Goal: Information Seeking & Learning: Find specific fact

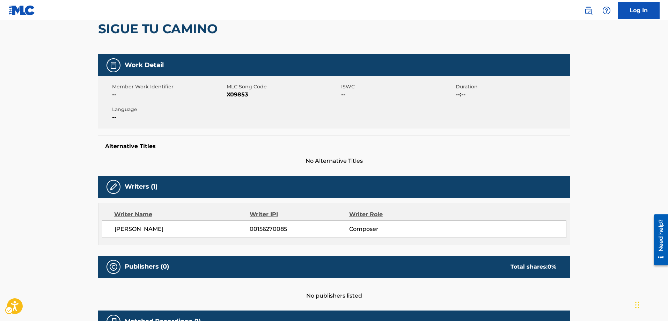
scroll to position [66, 0]
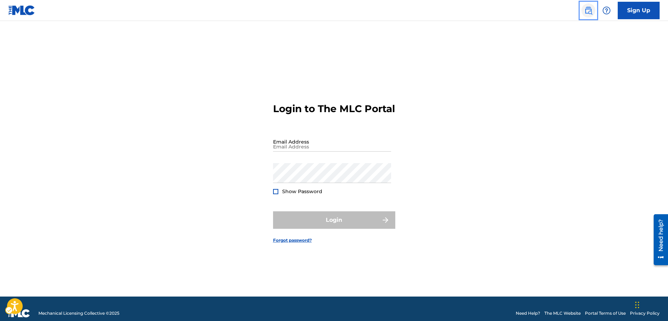
click at [588, 13] on img "Page Menu" at bounding box center [588, 10] width 8 height 8
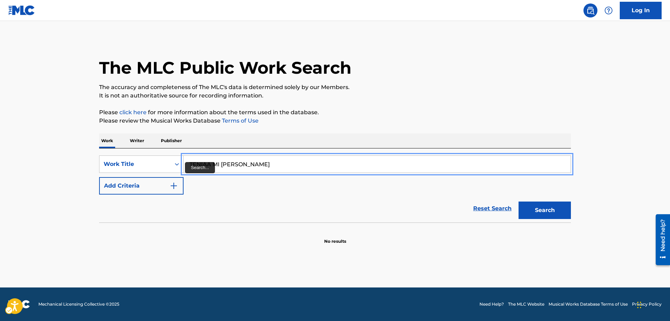
click at [211, 162] on input "TENIAA MI PRIETO" at bounding box center [377, 164] width 387 height 17
click at [206, 163] on input "TENIAA MI PRIETO" at bounding box center [377, 164] width 387 height 17
type input "TENIA A MI PRIETO"
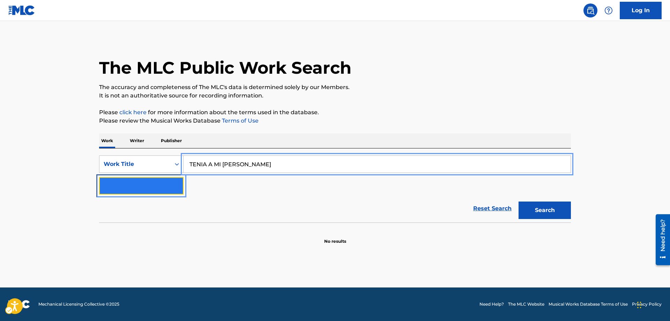
click at [174, 183] on img "Search Form" at bounding box center [174, 185] width 8 height 8
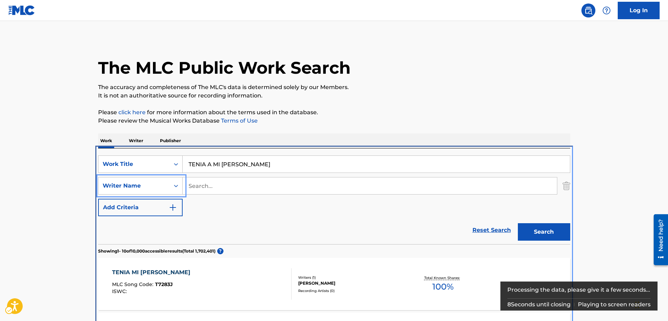
scroll to position [148, 0]
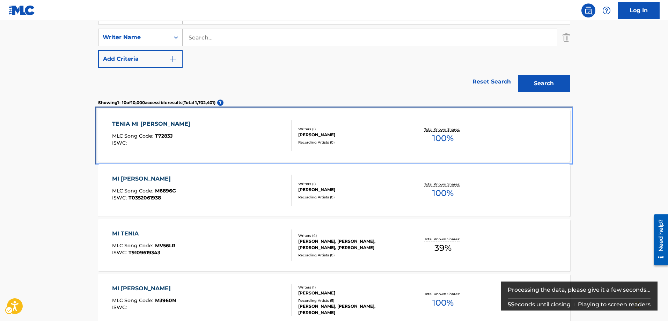
click at [167, 136] on span "T7283J" at bounding box center [164, 136] width 18 height 6
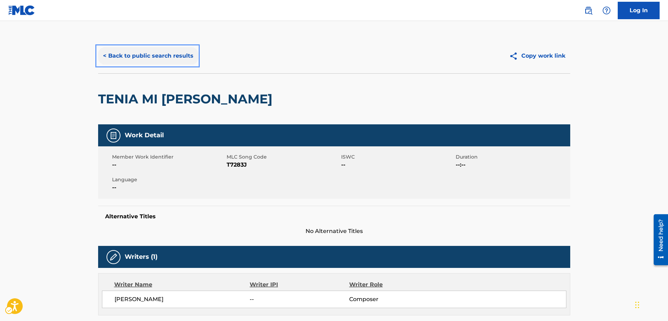
click at [104, 53] on button "< Back to public search results" at bounding box center [148, 55] width 100 height 17
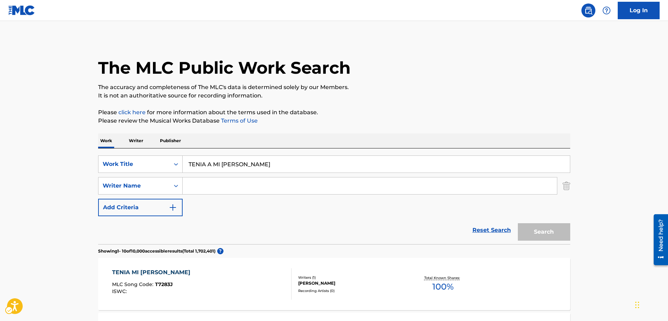
scroll to position [148, 0]
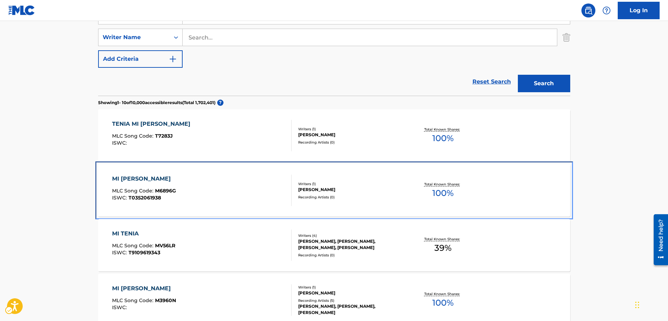
click at [165, 190] on span "M6896G" at bounding box center [165, 190] width 21 height 6
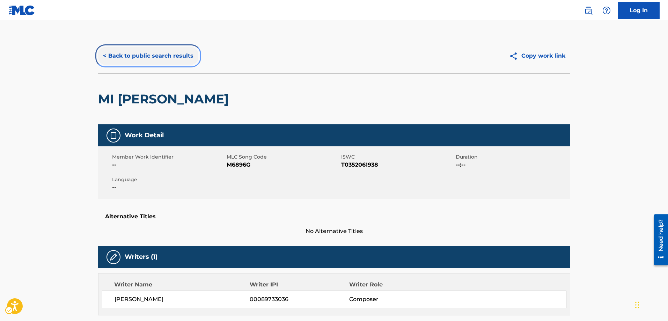
click at [102, 56] on button "< Back to public search results" at bounding box center [148, 55] width 100 height 17
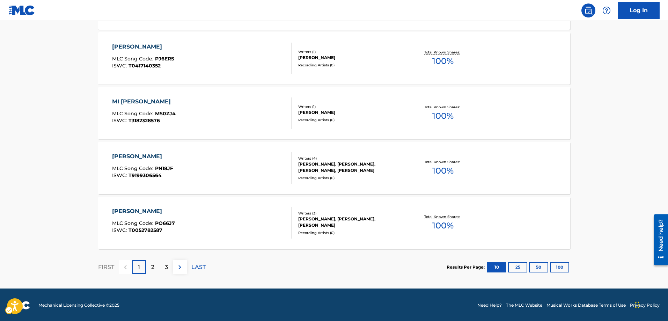
scroll to position [555, 0]
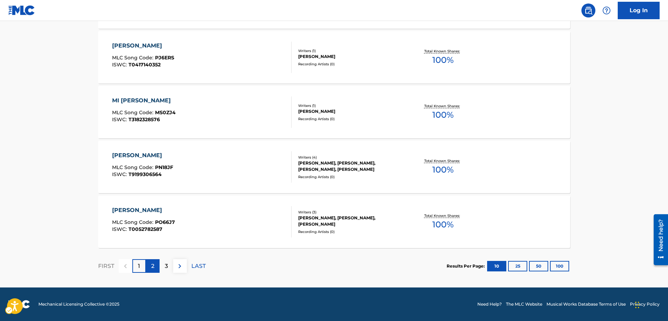
click at [152, 267] on p "2" at bounding box center [152, 266] width 3 height 8
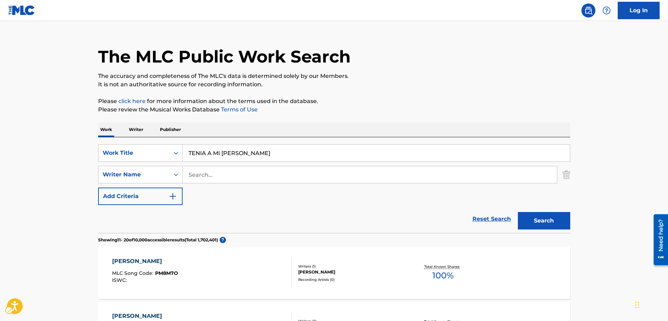
scroll to position [0, 0]
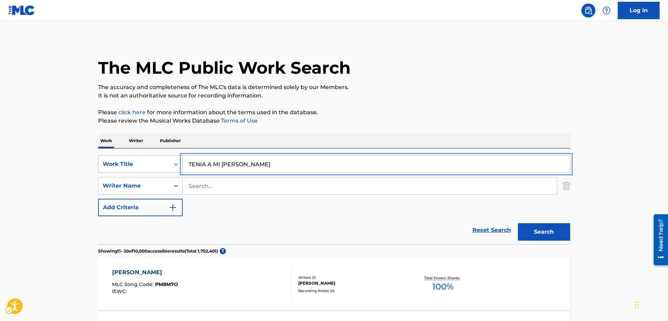
drag, startPoint x: 256, startPoint y: 164, endPoint x: 147, endPoint y: 170, distance: 110.1
type input "UN NUEVO AMANECER"
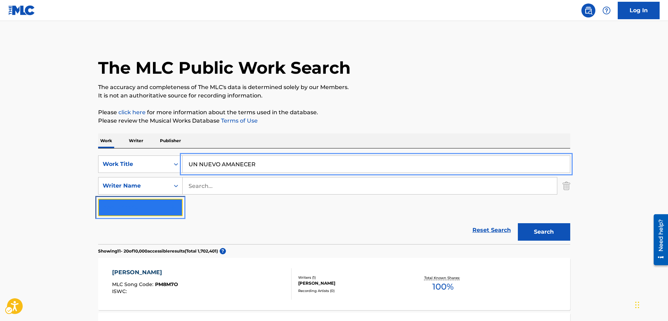
click at [173, 207] on img "Search Form" at bounding box center [173, 207] width 8 height 8
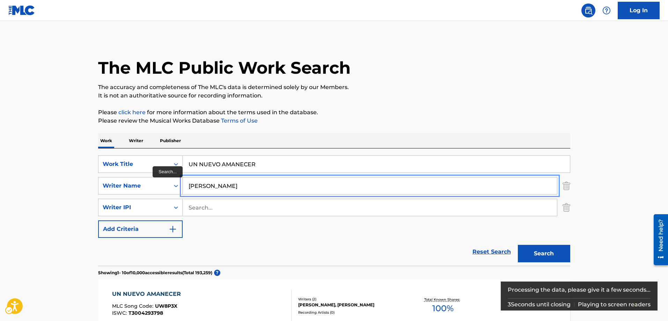
type input "LYDIA"
click at [98, 220] on button "Add Criteria" at bounding box center [140, 228] width 84 height 17
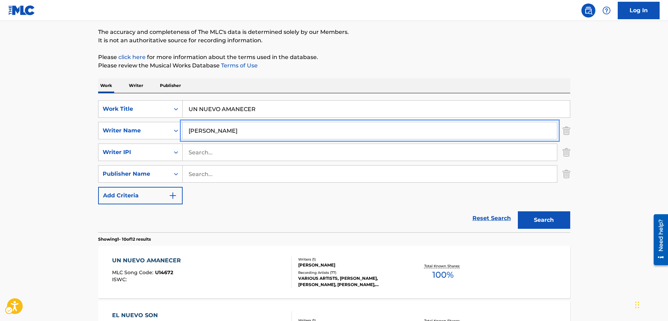
scroll to position [70, 0]
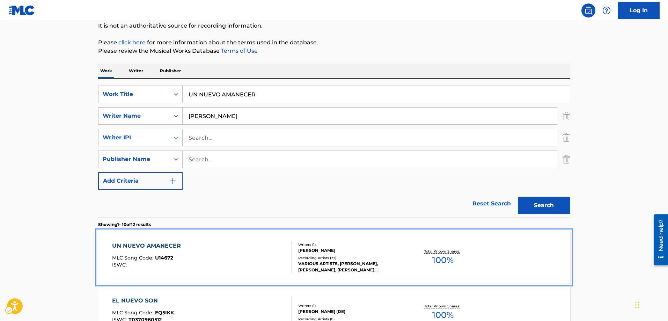
click at [160, 256] on span "U14672" at bounding box center [164, 257] width 18 height 6
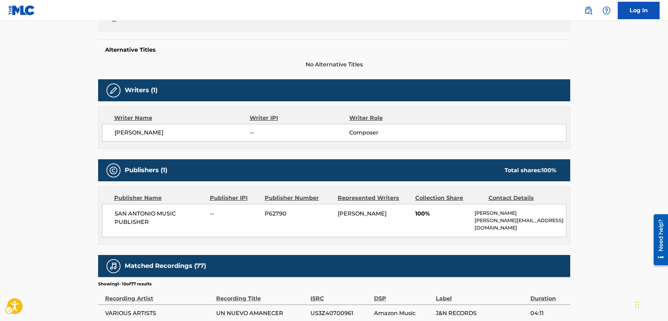
scroll to position [209, 0]
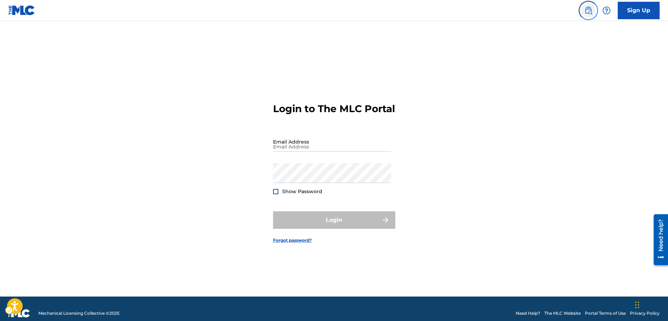
click at [588, 10] on img "Page Menu" at bounding box center [588, 10] width 8 height 8
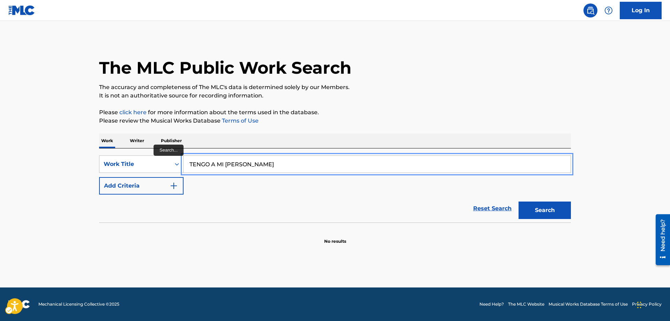
type input "TENGO A MI LUPE"
click at [519, 201] on button "Search" at bounding box center [545, 209] width 52 height 17
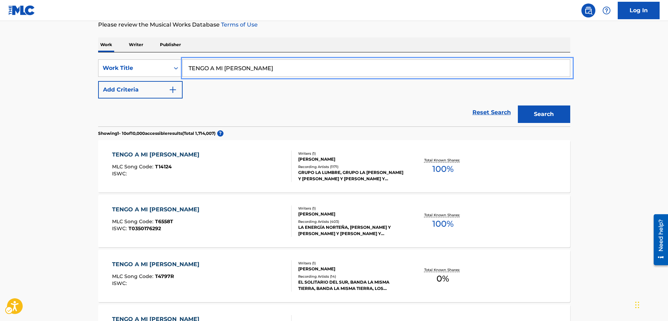
scroll to position [105, 0]
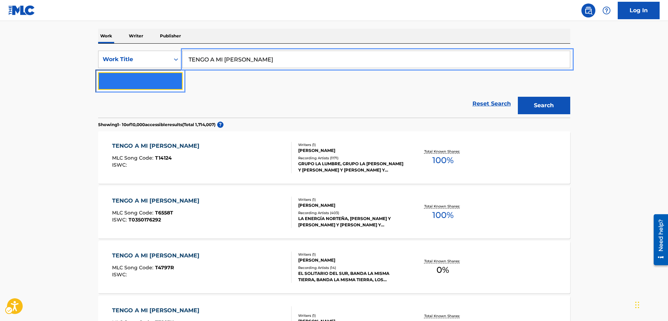
click at [174, 81] on img "Search Form" at bounding box center [173, 81] width 8 height 8
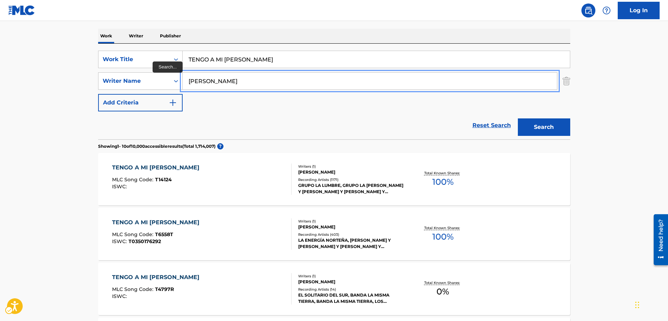
click at [517, 118] on button "Search" at bounding box center [543, 126] width 52 height 17
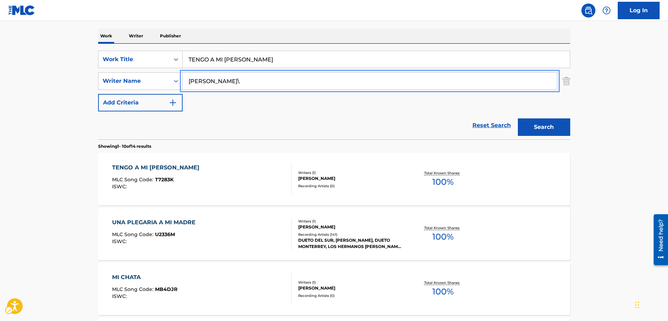
type input "LYDIA MENDOZA\"
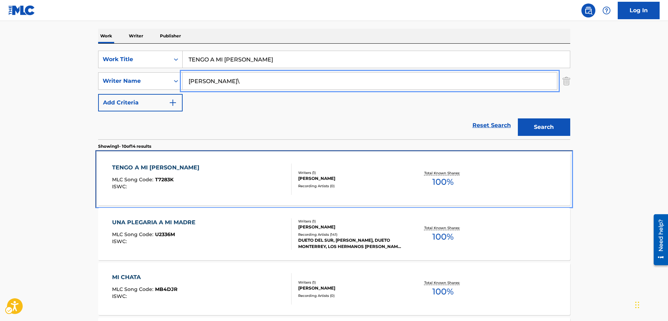
click at [161, 178] on span "T7283K" at bounding box center [164, 179] width 18 height 6
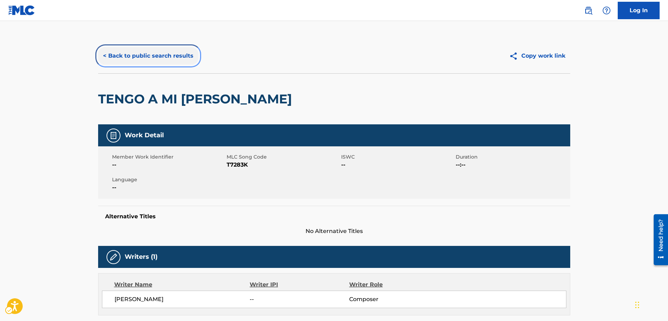
click at [104, 54] on button "< Back to public search results" at bounding box center [148, 55] width 100 height 17
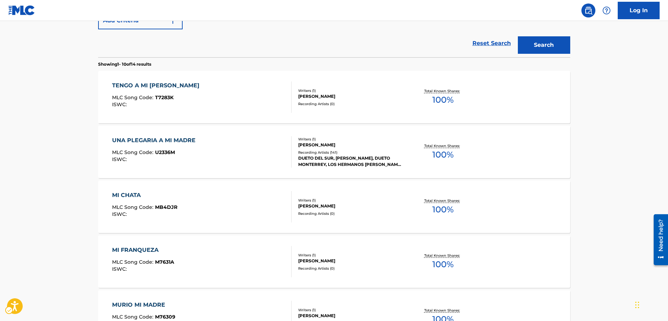
scroll to position [174, 0]
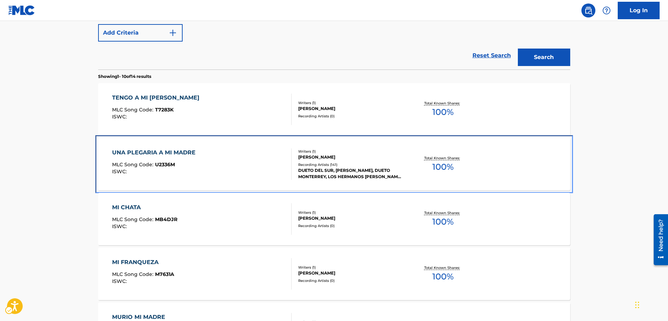
click at [166, 164] on span "U2336M" at bounding box center [165, 164] width 20 height 6
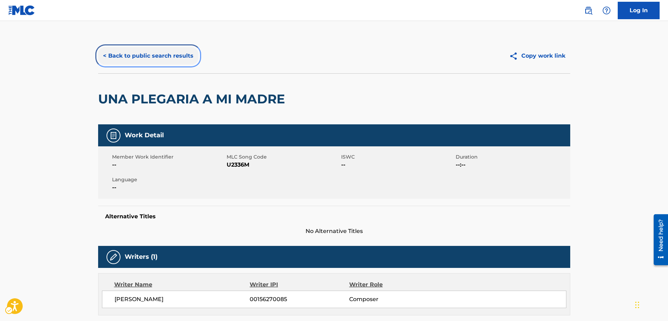
click at [104, 54] on button "< Back to public search results" at bounding box center [148, 55] width 100 height 17
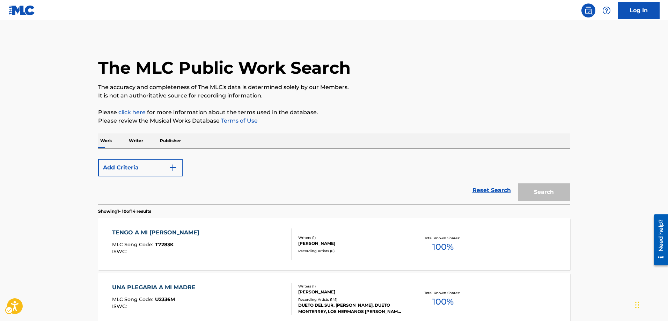
scroll to position [214, 0]
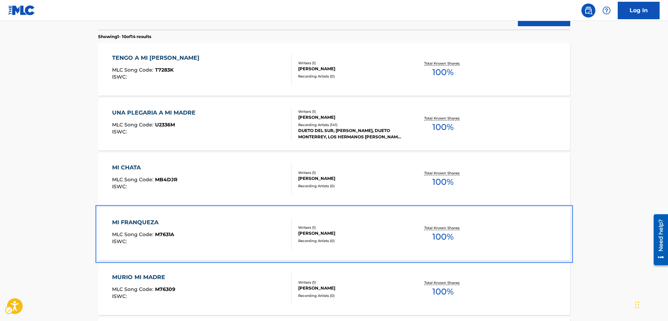
click at [166, 233] on span "M7631A" at bounding box center [164, 234] width 19 height 6
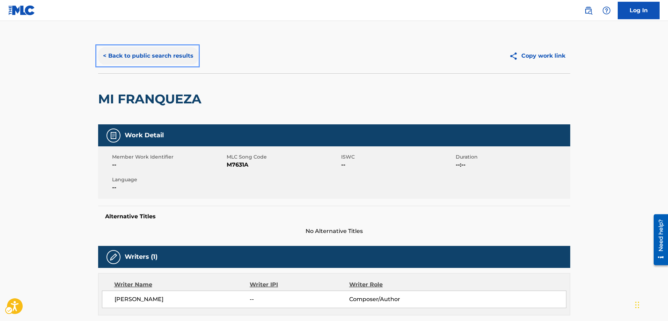
click at [105, 54] on button "< Back to public search results" at bounding box center [148, 55] width 100 height 17
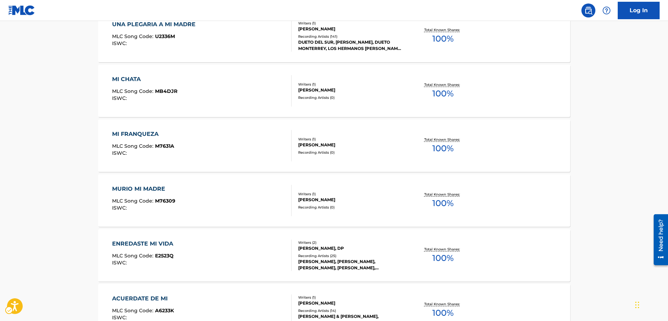
scroll to position [324, 0]
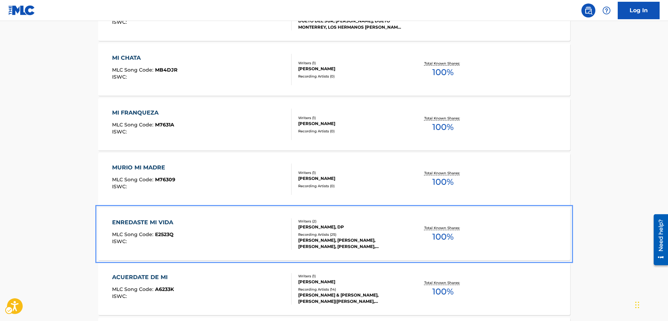
click at [168, 235] on span "E2523Q" at bounding box center [164, 234] width 18 height 6
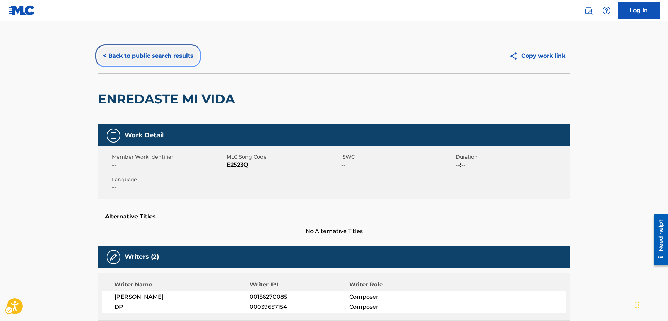
click at [105, 55] on button "< Back to public search results" at bounding box center [148, 55] width 100 height 17
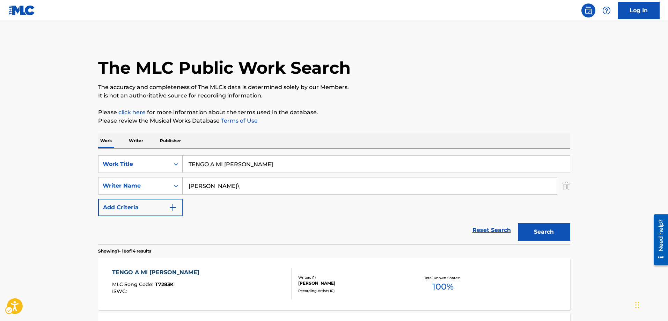
scroll to position [364, 0]
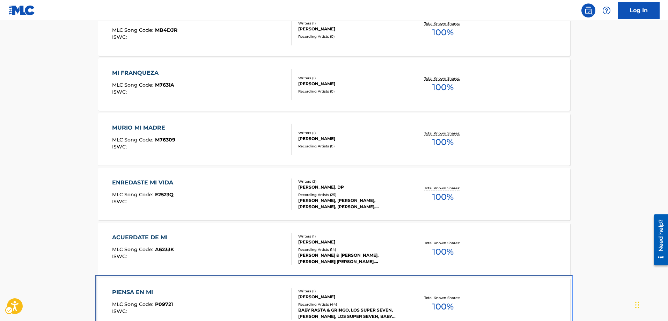
click at [164, 303] on span "P09721" at bounding box center [164, 304] width 18 height 6
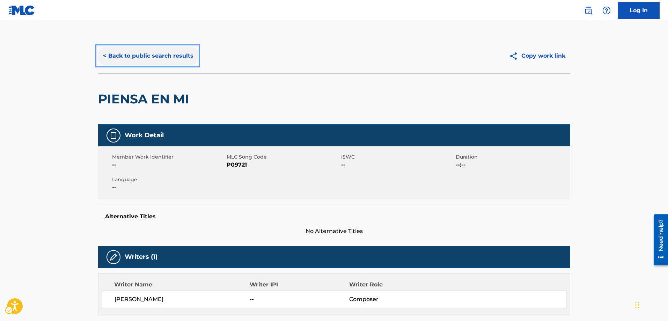
click at [105, 56] on button "< Back to public search results" at bounding box center [148, 55] width 100 height 17
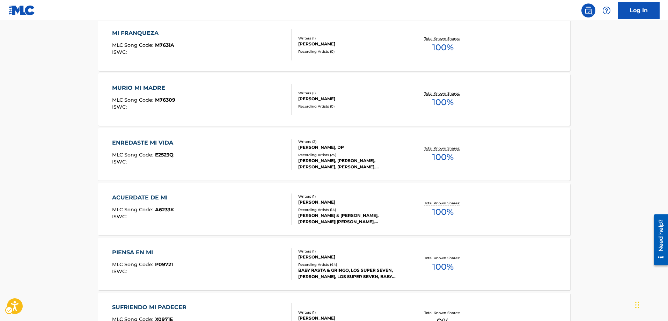
scroll to position [508, 0]
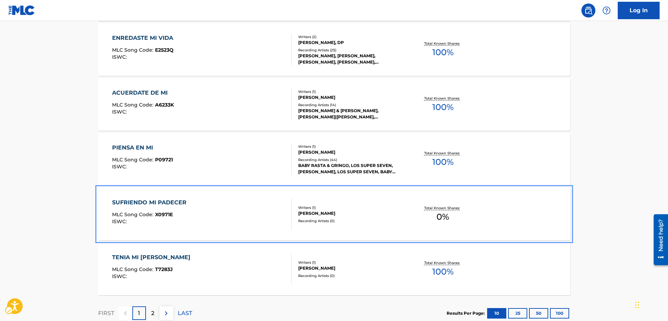
click at [157, 216] on span "X0971E" at bounding box center [164, 214] width 18 height 6
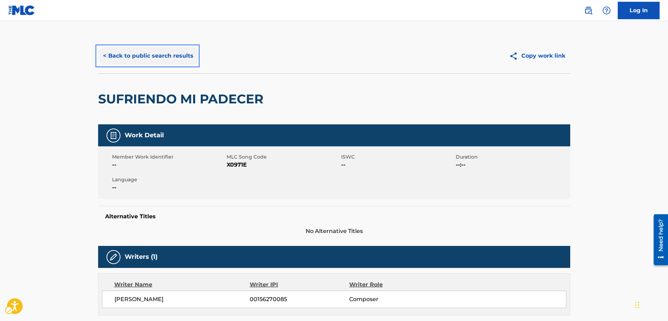
click at [103, 54] on button "< Back to public search results" at bounding box center [148, 55] width 100 height 17
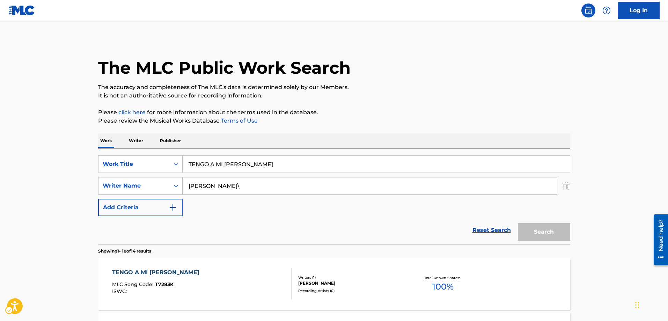
scroll to position [548, 0]
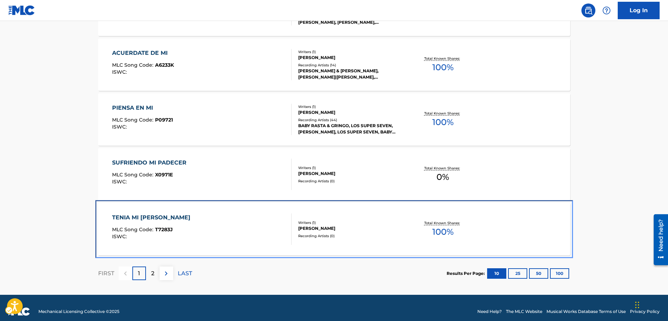
click at [165, 229] on span "T7283J" at bounding box center [164, 229] width 18 height 6
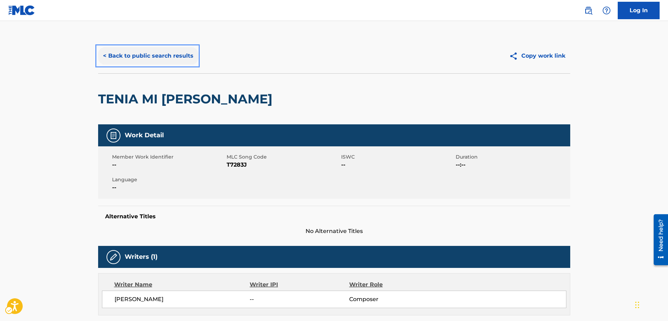
click at [105, 56] on button "< Back to public search results" at bounding box center [148, 55] width 100 height 17
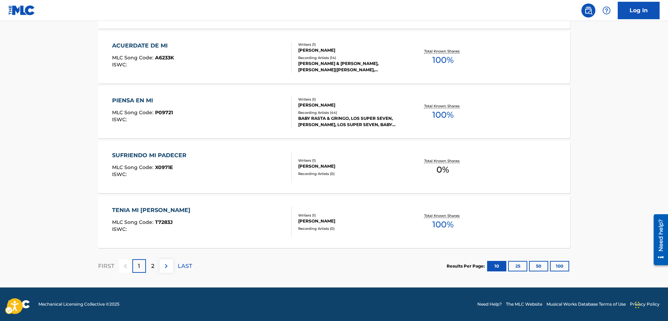
scroll to position [520, 0]
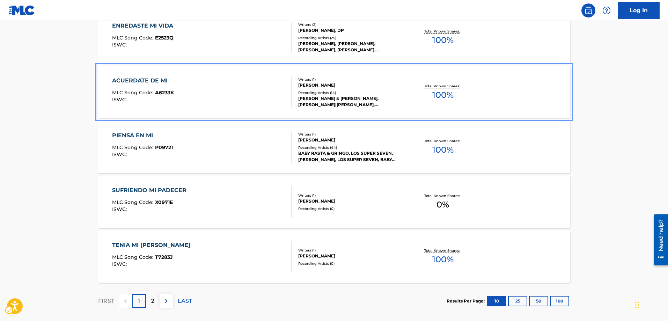
click at [167, 90] on span "A6233K" at bounding box center [164, 92] width 19 height 6
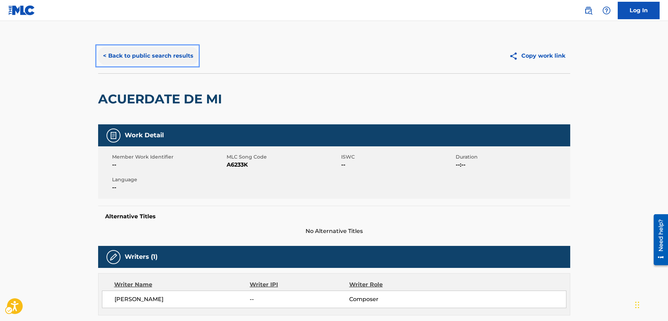
click at [102, 55] on button "< Back to public search results" at bounding box center [148, 55] width 100 height 17
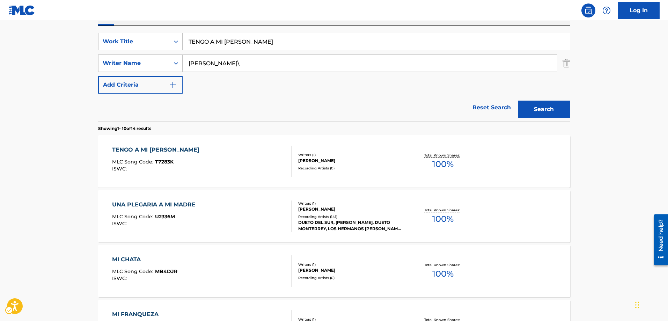
scroll to position [102, 0]
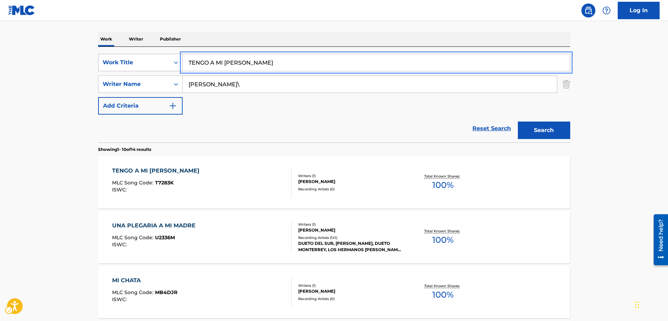
drag, startPoint x: 247, startPoint y: 63, endPoint x: 164, endPoint y: 63, distance: 82.7
type input "DICES BIEN MIO"
click at [517, 121] on button "Search" at bounding box center [543, 129] width 52 height 17
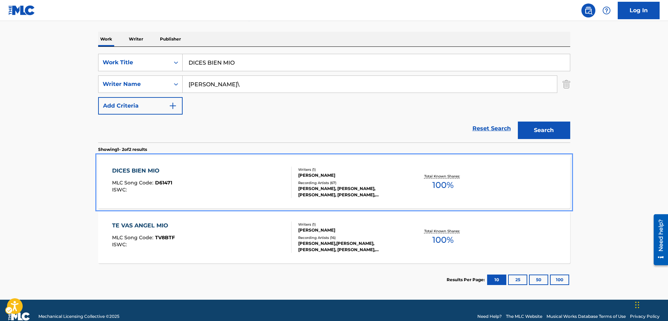
click at [173, 181] on div "DICES BIEN MIO MLC Song Code : D61471 ISWC :" at bounding box center [201, 181] width 179 height 31
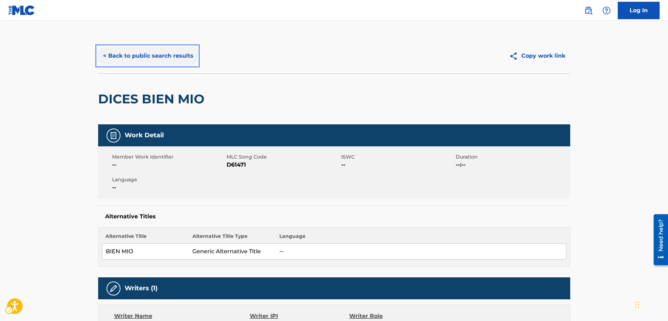
click at [102, 55] on button "< Back to public search results" at bounding box center [148, 55] width 100 height 17
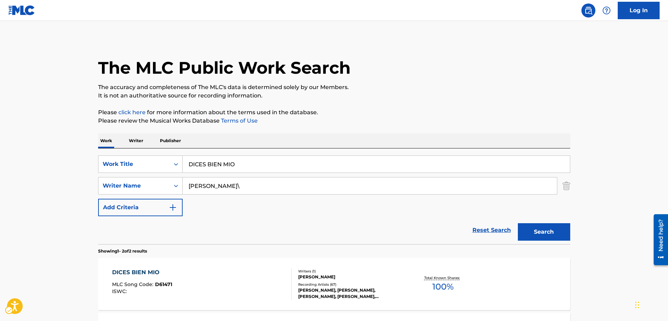
scroll to position [74, 0]
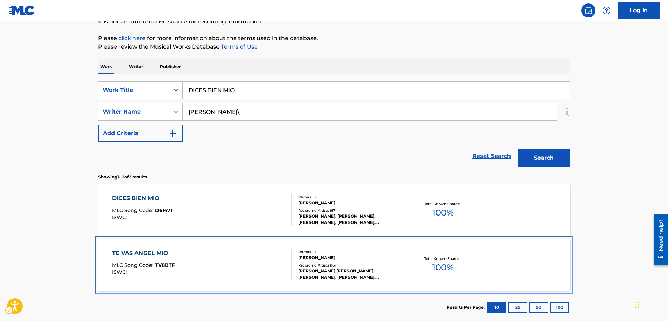
click at [151, 252] on div "TE VAS ANGEL MIO" at bounding box center [143, 253] width 63 height 8
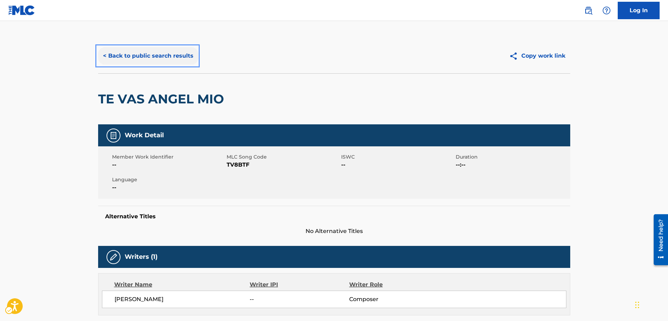
click at [104, 55] on button "< Back to public search results" at bounding box center [148, 55] width 100 height 17
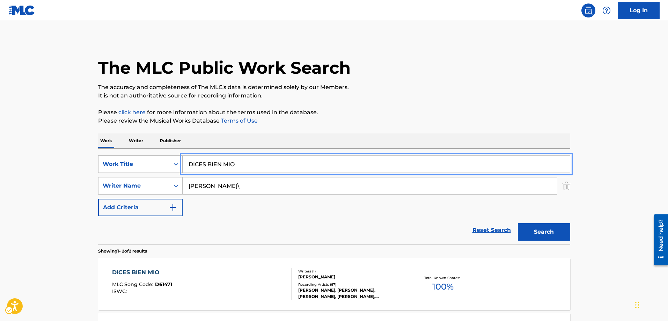
drag, startPoint x: 241, startPoint y: 167, endPoint x: 158, endPoint y: 166, distance: 83.8
type input "SEREMOS AMIGOS"
click at [517, 223] on button "Search" at bounding box center [543, 231] width 52 height 17
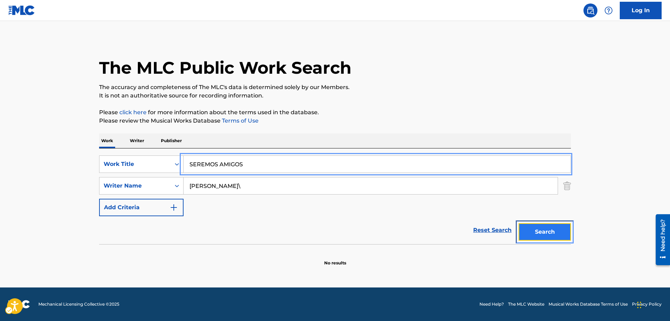
click at [549, 232] on button "Search" at bounding box center [545, 231] width 52 height 17
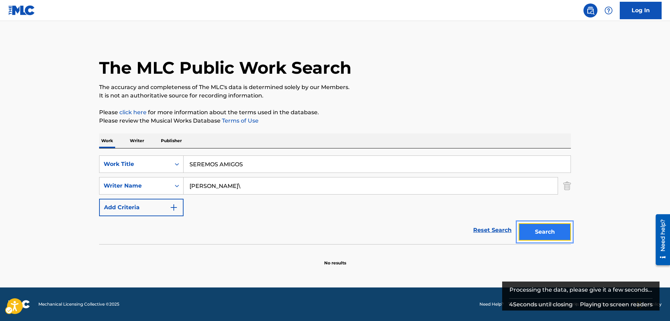
click at [534, 229] on button "Search" at bounding box center [545, 231] width 52 height 17
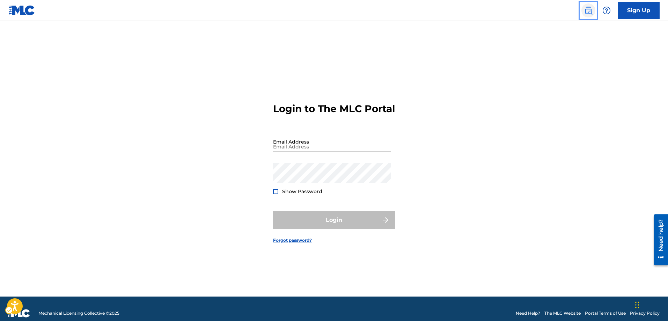
click at [591, 13] on img "Page Menu" at bounding box center [588, 10] width 8 height 8
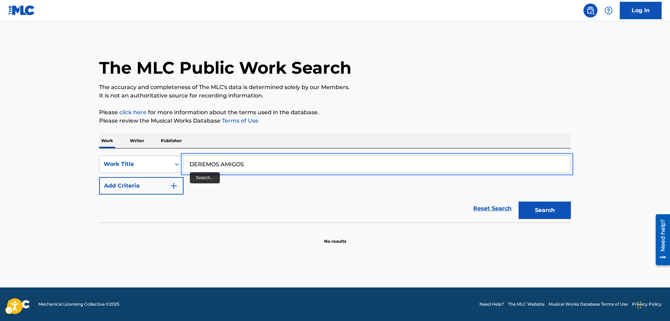
click at [192, 164] on input "DEREMOS AMIGOS" at bounding box center [377, 164] width 387 height 17
type input "SEREMOS AMIGOS"
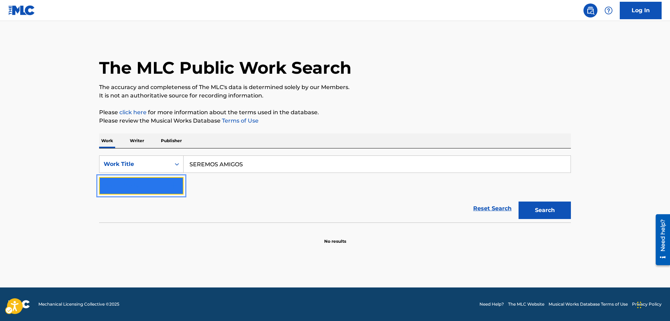
click at [177, 185] on img "Search Form" at bounding box center [174, 185] width 8 height 8
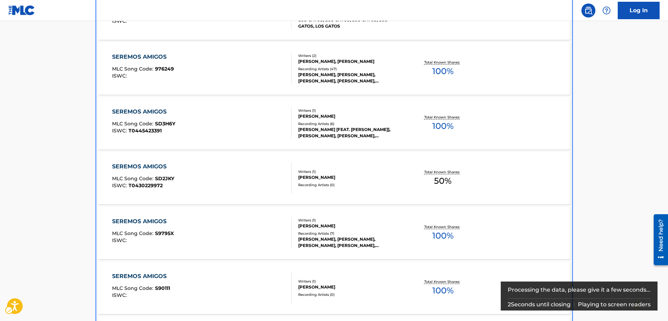
scroll to position [383, 0]
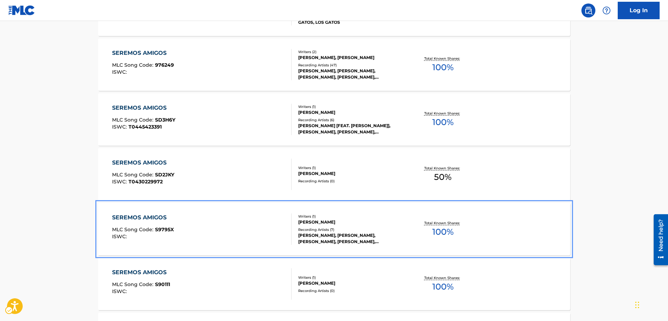
click at [165, 227] on span "S9795X" at bounding box center [164, 229] width 19 height 6
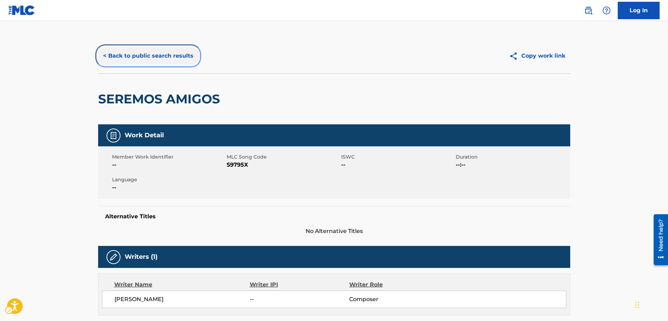
click at [102, 55] on button "< Back to public search results" at bounding box center [148, 55] width 100 height 17
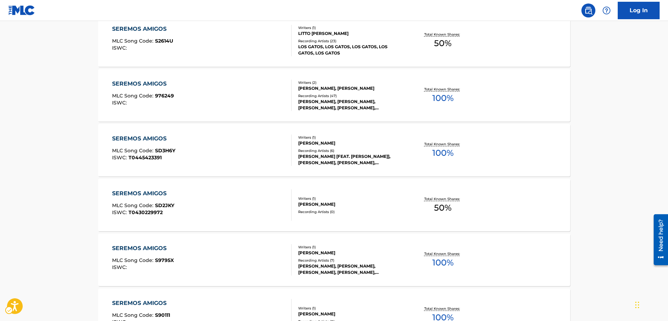
scroll to position [388, 0]
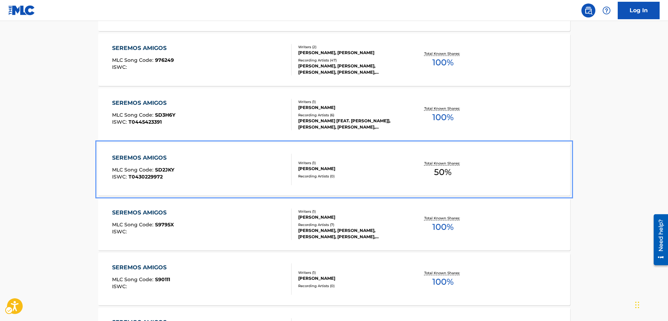
click at [167, 166] on span "SD2JKY" at bounding box center [164, 169] width 19 height 6
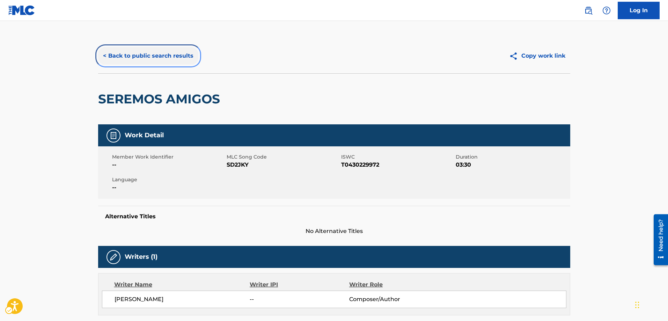
click at [106, 56] on button "< Back to public search results" at bounding box center [148, 55] width 100 height 17
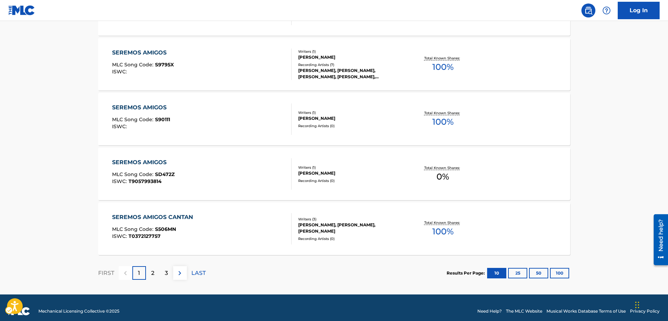
scroll to position [555, 0]
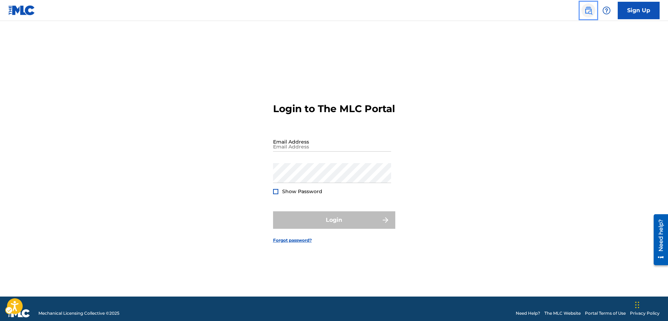
click at [587, 10] on img "Page Menu" at bounding box center [588, 10] width 8 height 8
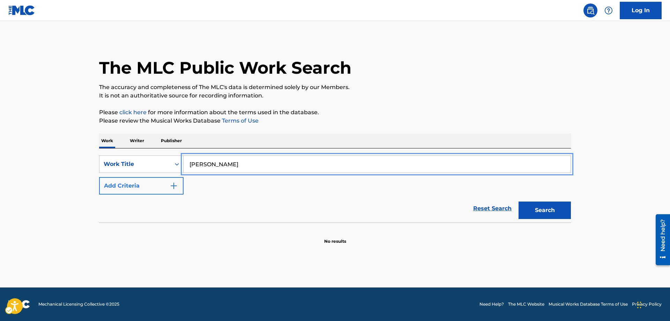
type input "[PERSON_NAME]"
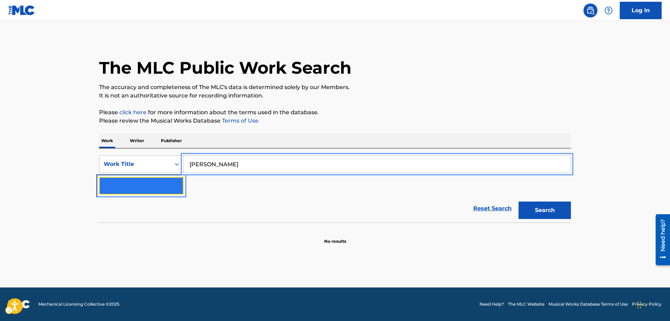
click at [178, 184] on button "Add Criteria" at bounding box center [141, 185] width 84 height 17
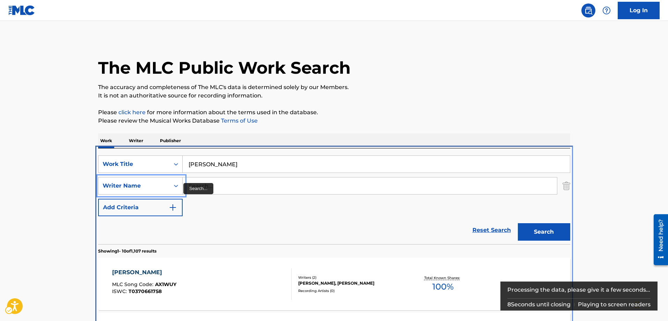
scroll to position [148, 0]
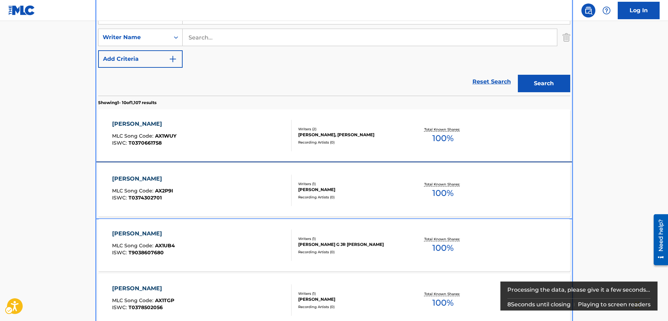
click at [191, 182] on div "[PERSON_NAME] MLC Song Code : AX2P9I ISWC : T0374302701" at bounding box center [201, 189] width 179 height 31
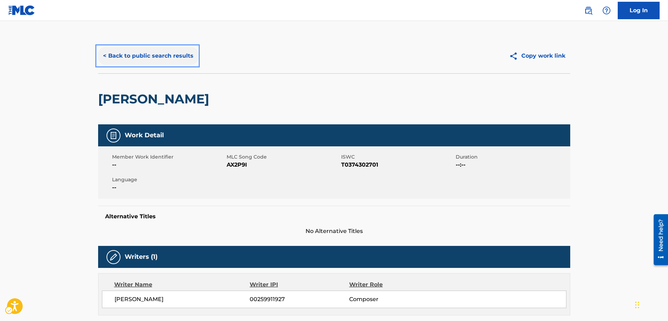
click at [103, 56] on button "< Back to public search results" at bounding box center [148, 55] width 100 height 17
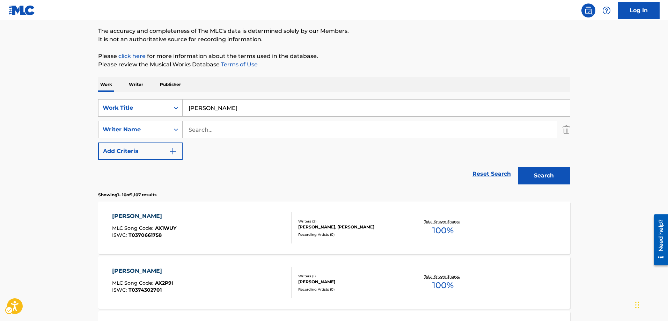
scroll to position [44, 0]
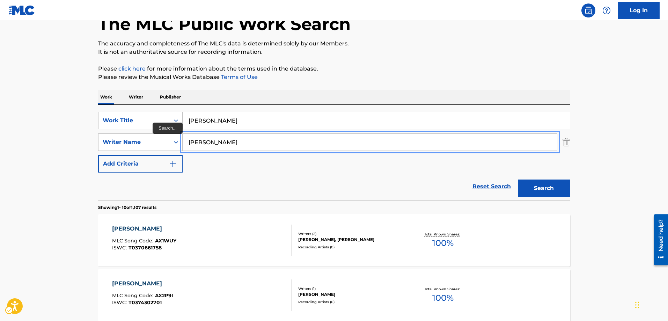
type input "LYDIA MENDOZA"
click at [517, 179] on button "Search" at bounding box center [543, 187] width 52 height 17
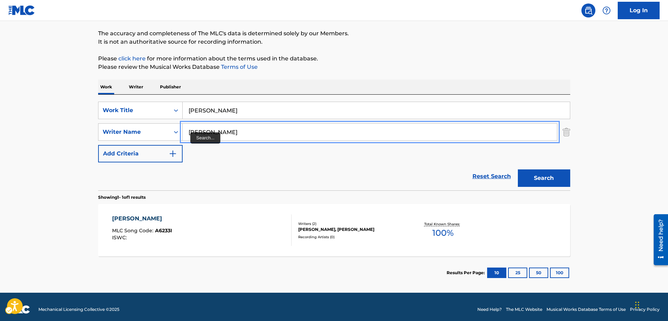
scroll to position [59, 0]
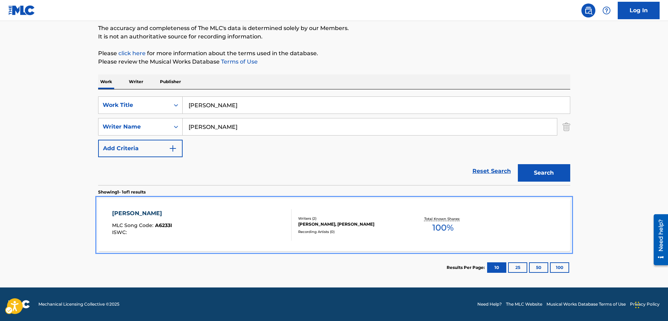
click at [161, 224] on span "A6233I" at bounding box center [163, 225] width 17 height 6
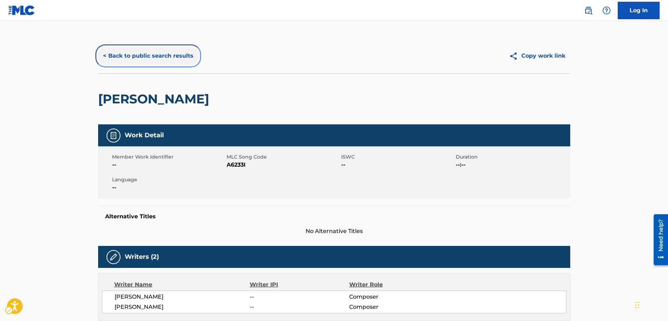
click at [103, 55] on button "< Back to public search results" at bounding box center [148, 55] width 100 height 17
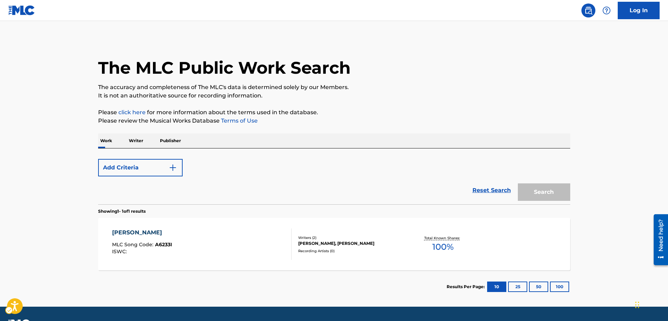
scroll to position [19, 0]
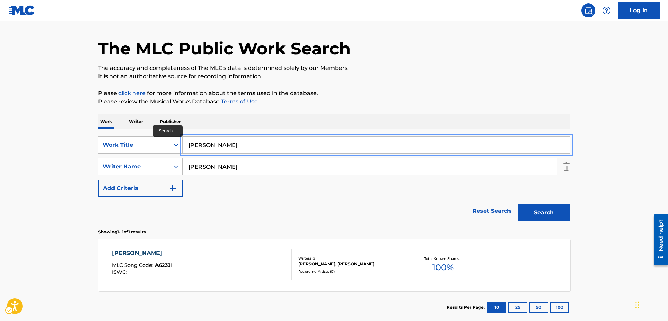
drag, startPoint x: 232, startPoint y: 145, endPoint x: 183, endPoint y: 144, distance: 48.5
type input "NUESTRA SEPARACION"
click at [517, 204] on button "Search" at bounding box center [543, 212] width 52 height 17
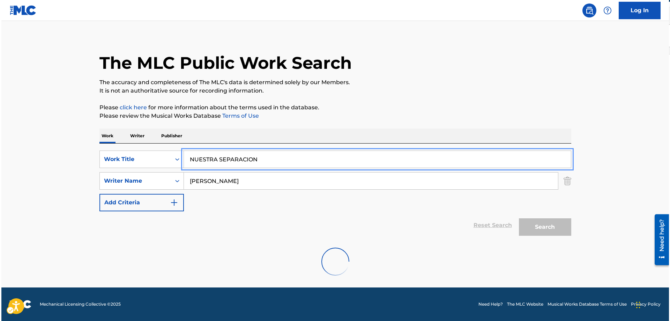
scroll to position [0, 0]
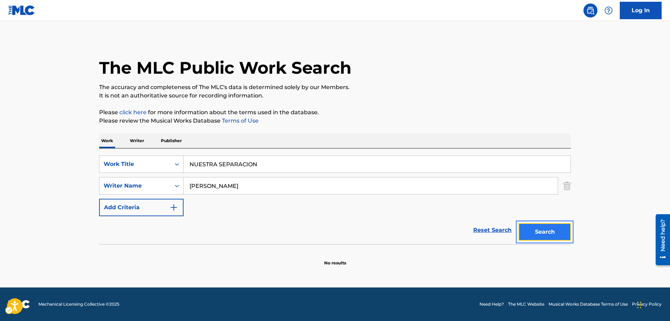
click at [548, 235] on button "Search" at bounding box center [545, 231] width 52 height 17
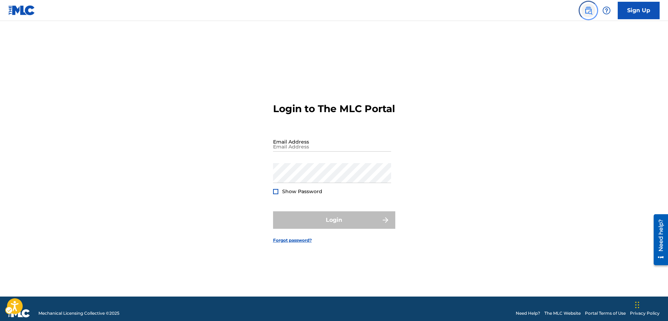
click at [589, 12] on img "Page Menu" at bounding box center [588, 10] width 8 height 8
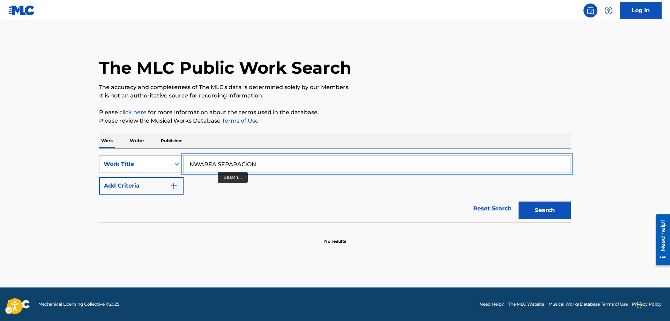
click at [199, 164] on input "NWAREA SEPARACION" at bounding box center [377, 164] width 387 height 17
click at [200, 164] on input "NUAREA SEPARACION" at bounding box center [377, 164] width 387 height 17
click at [314, 165] on input "NUENTRA SEPARACION REA SEPARACION" at bounding box center [377, 164] width 387 height 17
click at [206, 163] on input "NUENTRA SEPARACION" at bounding box center [377, 164] width 387 height 17
type input "NUESTRA SEPARACION"
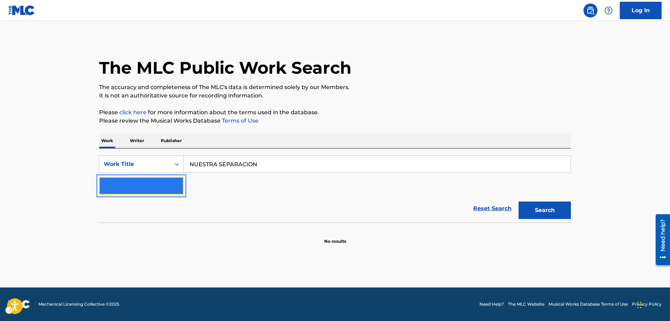
click at [174, 184] on img "Search Form" at bounding box center [174, 185] width 8 height 8
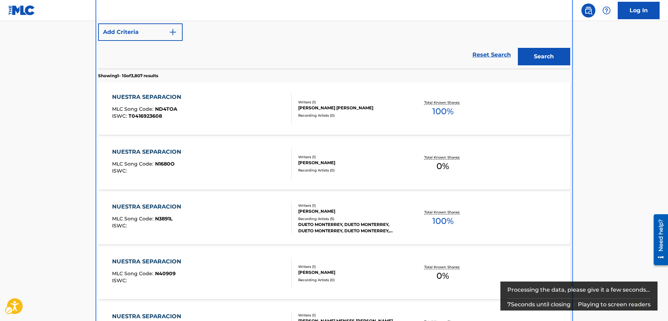
scroll to position [183, 0]
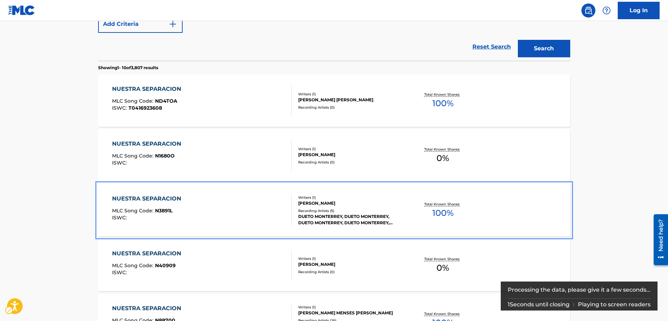
click at [165, 208] on span "N3891L" at bounding box center [163, 210] width 17 height 6
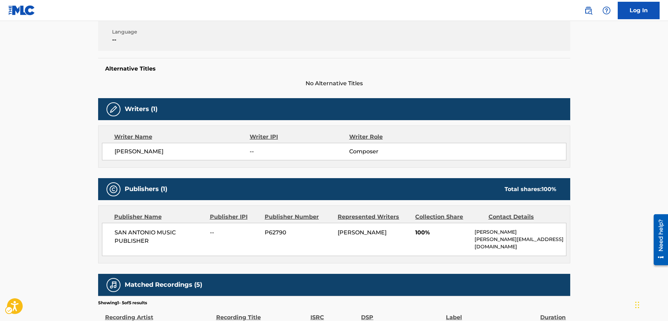
scroll to position [282, 0]
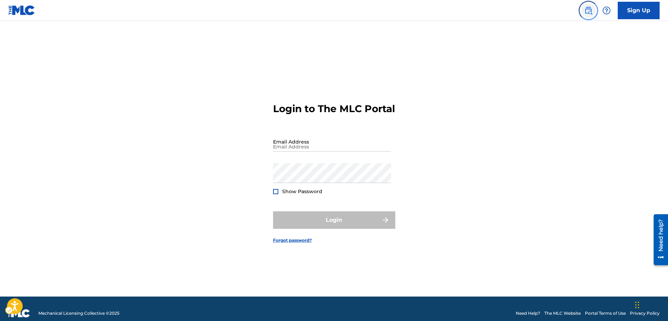
click at [587, 9] on img "Page Menu" at bounding box center [588, 10] width 8 height 8
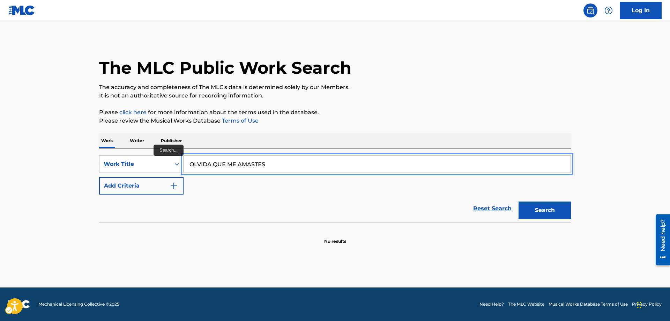
type input "OLVIDA QUE ME AMASTES"
click at [99, 177] on button "Add Criteria" at bounding box center [141, 185] width 84 height 17
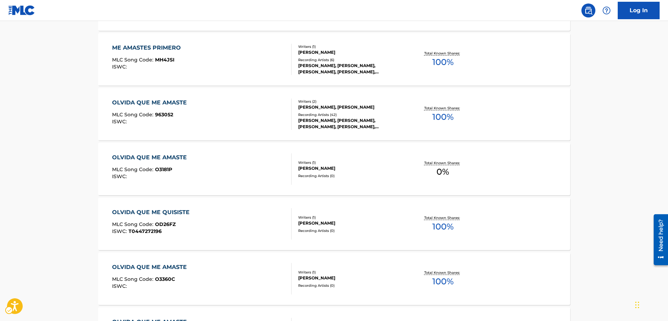
scroll to position [314, 0]
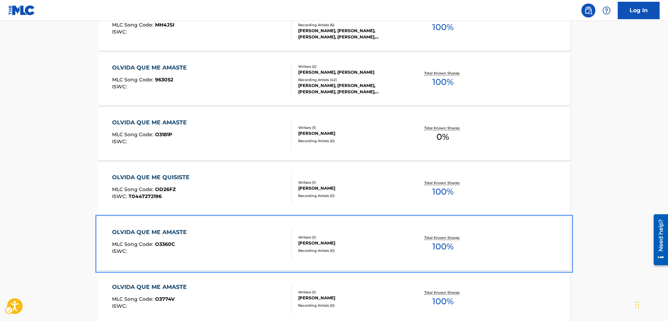
click at [161, 245] on span "O3360C" at bounding box center [165, 244] width 20 height 6
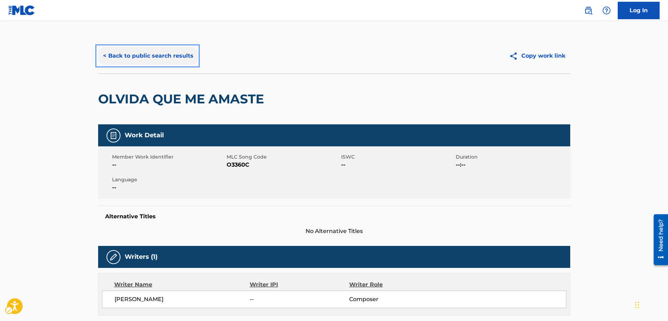
click at [104, 54] on button "< Back to public search results" at bounding box center [148, 55] width 100 height 17
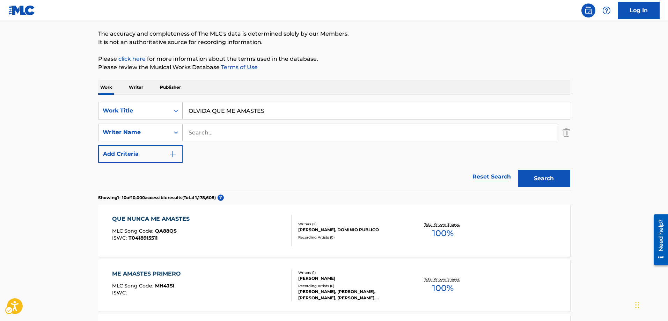
scroll to position [40, 0]
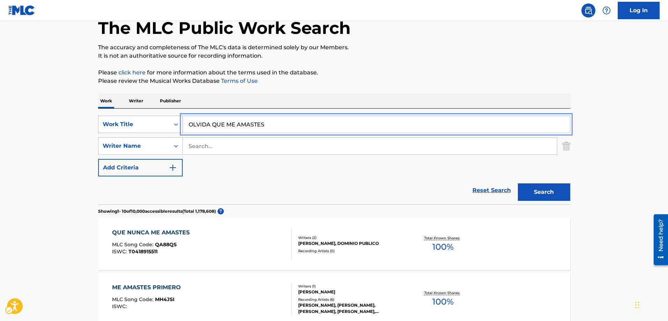
drag, startPoint x: 268, startPoint y: 120, endPoint x: 158, endPoint y: 120, distance: 109.2
type input "LO DE NOSOTROS"
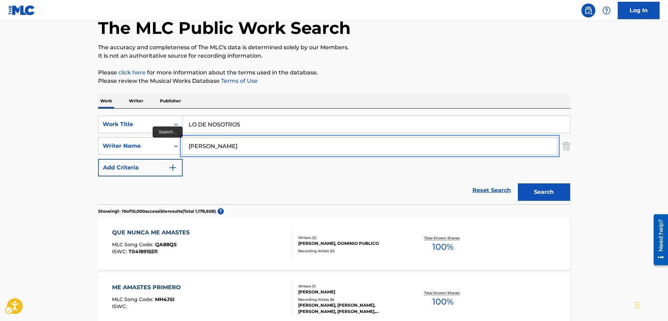
type input "[PERSON_NAME]"
click at [517, 183] on button "Search" at bounding box center [543, 191] width 52 height 17
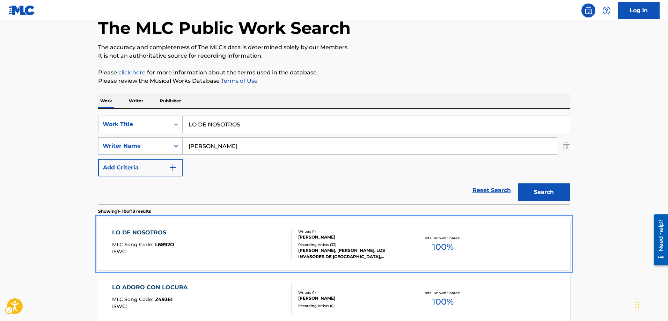
click at [165, 245] on span "L6892O" at bounding box center [164, 244] width 19 height 6
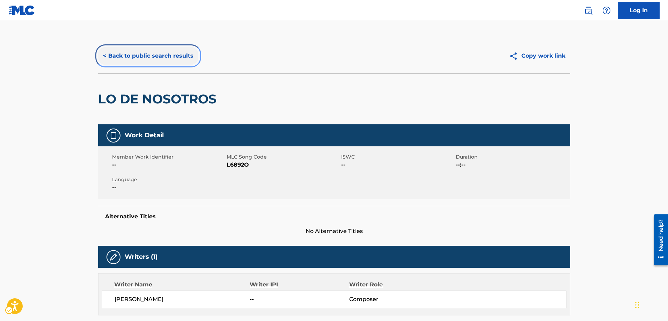
click at [103, 55] on button "< Back to public search results" at bounding box center [148, 55] width 100 height 17
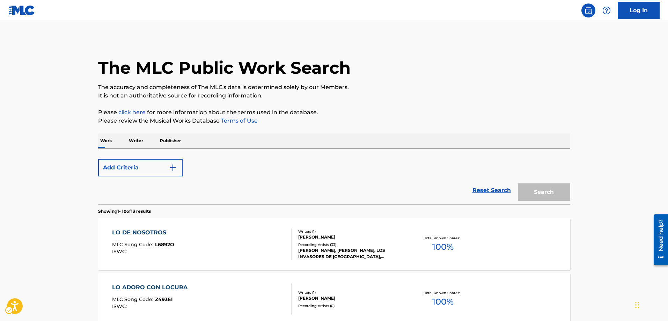
scroll to position [40, 0]
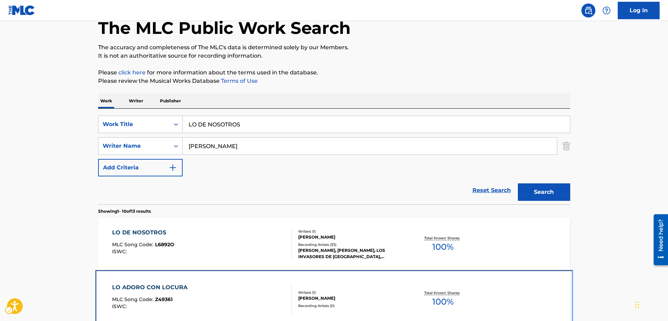
click at [168, 300] on span "Z49361" at bounding box center [163, 299] width 17 height 6
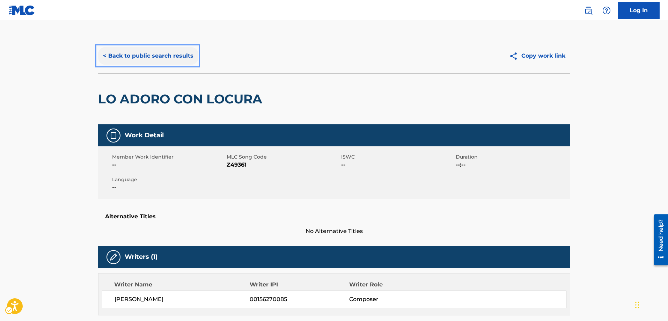
click at [104, 53] on button "< Back to public search results" at bounding box center [148, 55] width 100 height 17
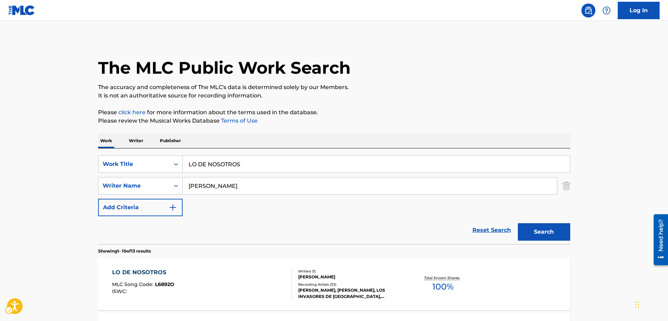
scroll to position [40, 0]
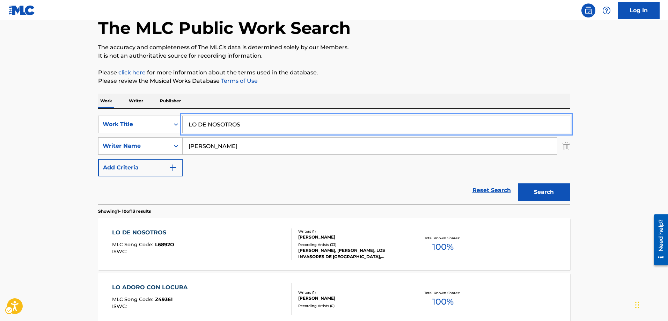
drag, startPoint x: 252, startPoint y: 127, endPoint x: 148, endPoint y: 126, distance: 104.0
type input "AMOR DE MADRE"
click at [517, 183] on button "Search" at bounding box center [543, 191] width 52 height 17
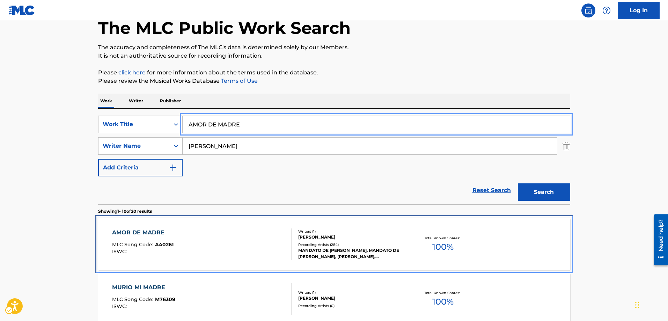
click at [163, 239] on div "AMOR DE MADRE MLC Song Code : A40261 ISWC :" at bounding box center [142, 243] width 61 height 31
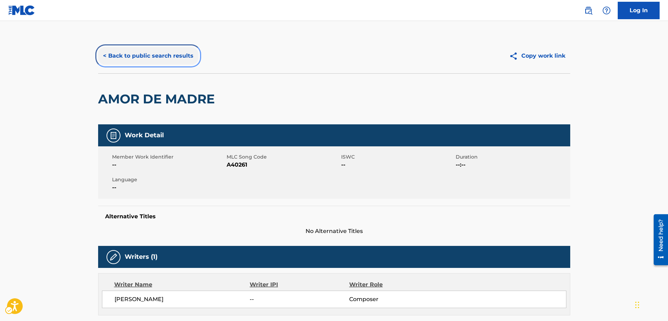
click at [103, 55] on button "< Back to public search results" at bounding box center [148, 55] width 100 height 17
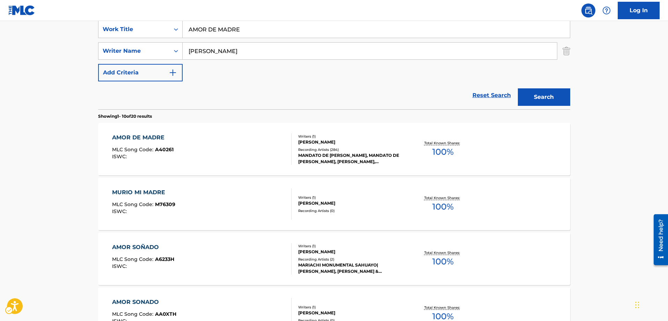
scroll to position [144, 0]
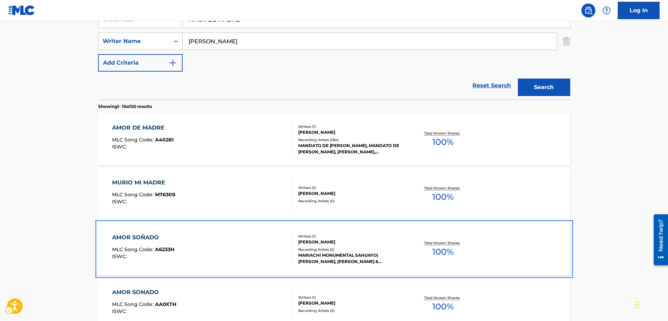
click at [162, 246] on div "AMOR SOÑADO MLC Song Code : A6233H ISWC :" at bounding box center [143, 248] width 62 height 31
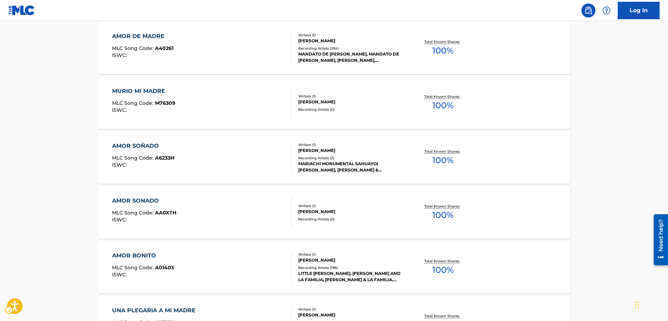
scroll to position [249, 0]
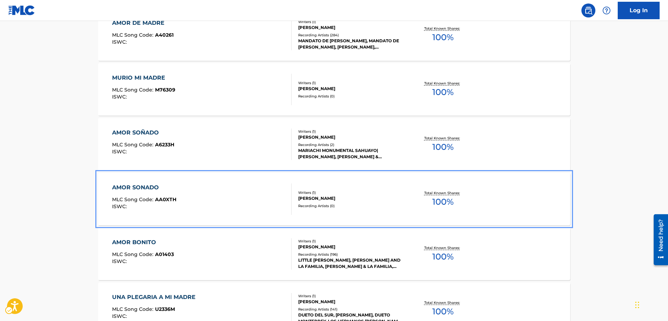
click at [171, 199] on span "AA0XTH" at bounding box center [165, 199] width 21 height 6
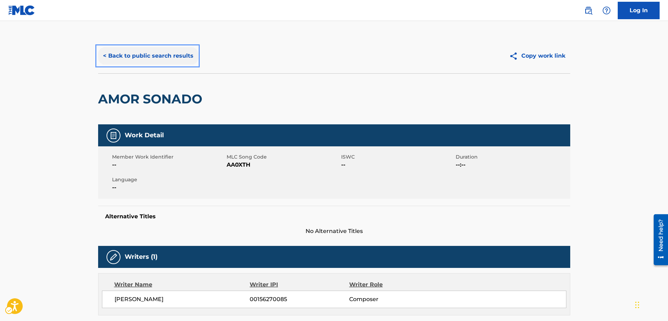
click at [103, 54] on button "< Back to public search results" at bounding box center [148, 55] width 100 height 17
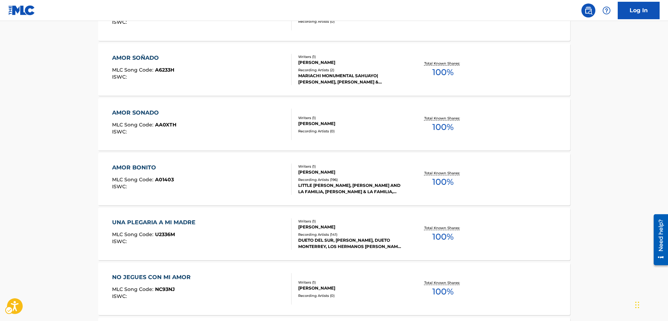
scroll to position [359, 0]
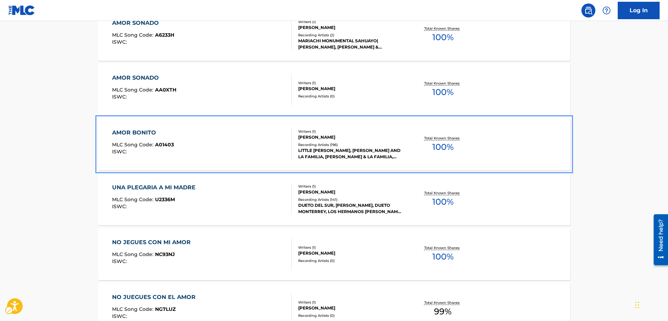
click at [161, 143] on span "A01403" at bounding box center [164, 144] width 19 height 6
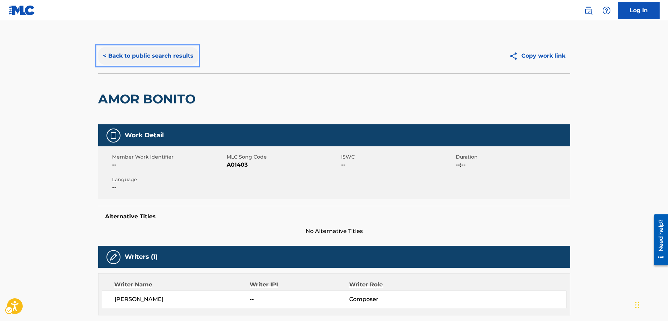
click at [103, 57] on button "< Back to public search results" at bounding box center [148, 55] width 100 height 17
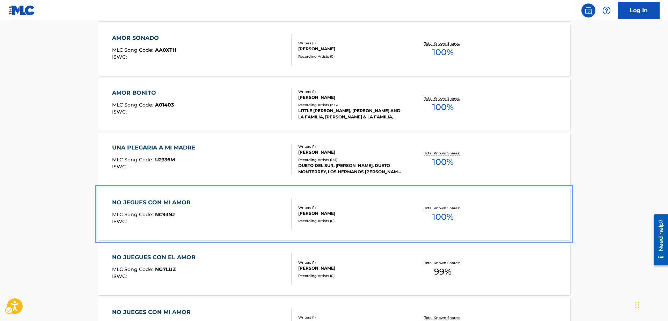
click at [167, 214] on span "NC93NJ" at bounding box center [165, 214] width 20 height 6
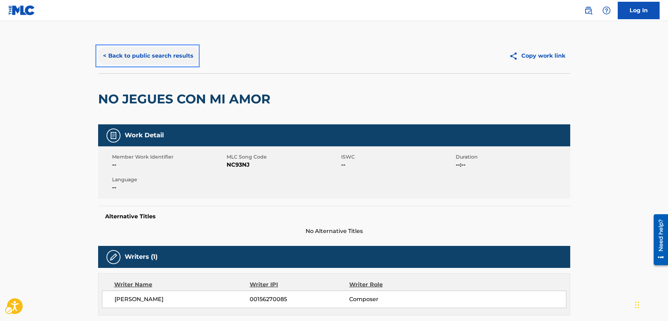
click at [104, 57] on button "< Back to public search results" at bounding box center [148, 55] width 100 height 17
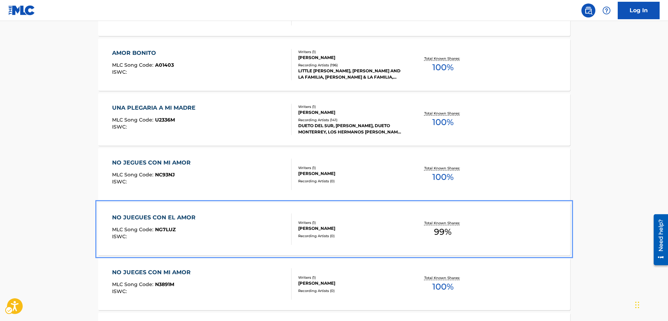
click at [156, 230] on span "NG7LUZ" at bounding box center [165, 229] width 21 height 6
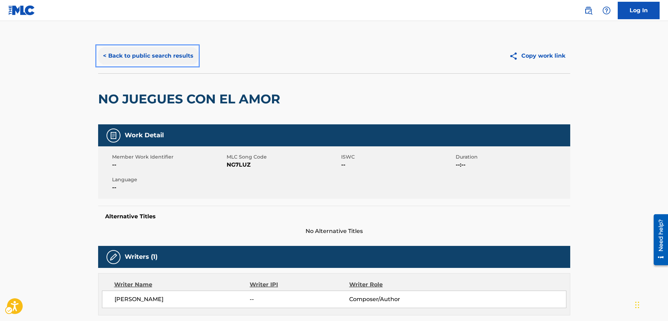
click at [106, 53] on button "< Back to public search results" at bounding box center [148, 55] width 100 height 17
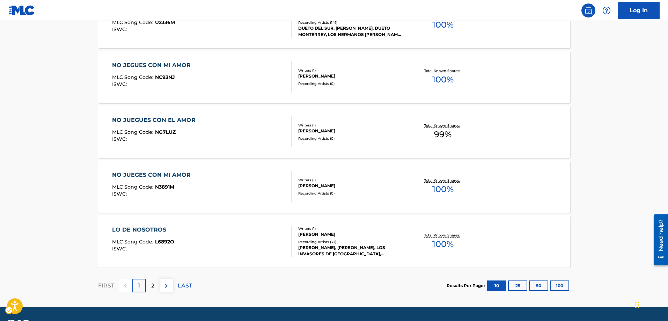
scroll to position [548, 0]
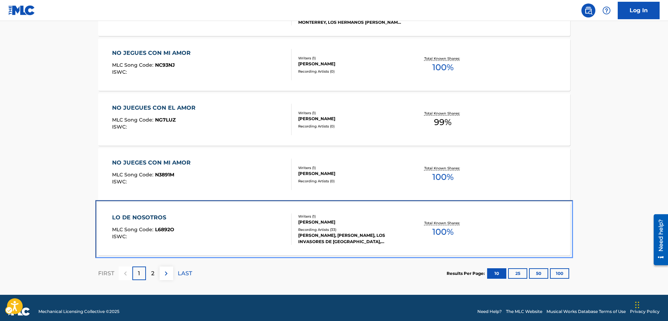
click at [164, 229] on span "L6892O" at bounding box center [164, 229] width 19 height 6
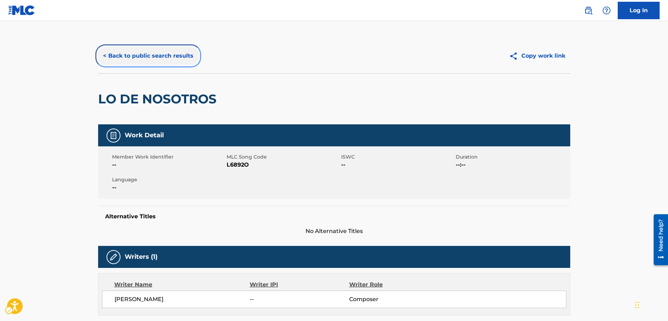
click at [104, 56] on button "< Back to public search results" at bounding box center [148, 55] width 100 height 17
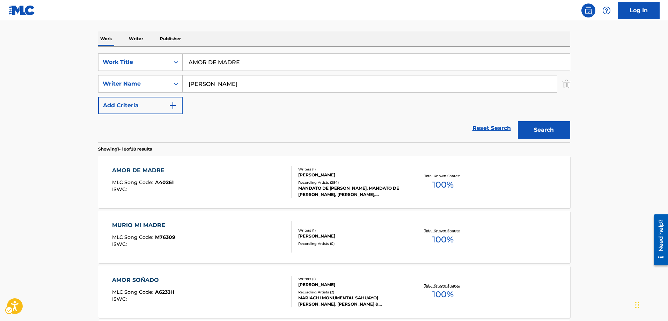
scroll to position [102, 0]
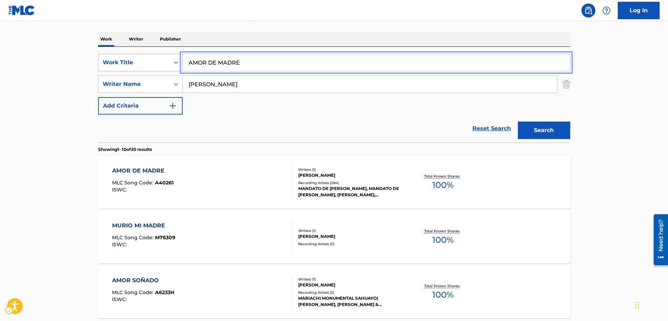
drag, startPoint x: 255, startPoint y: 60, endPoint x: 156, endPoint y: 64, distance: 98.8
type input "PAJARITO HERIDO"
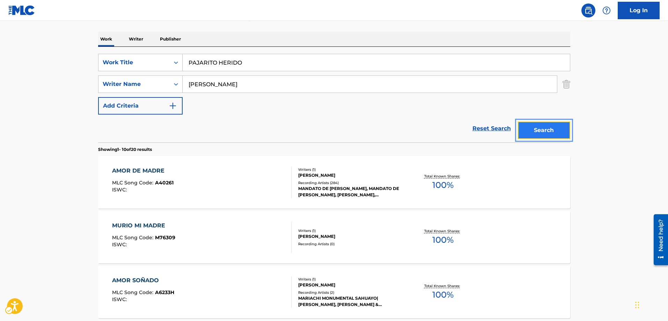
click at [554, 127] on button "Search" at bounding box center [543, 129] width 52 height 17
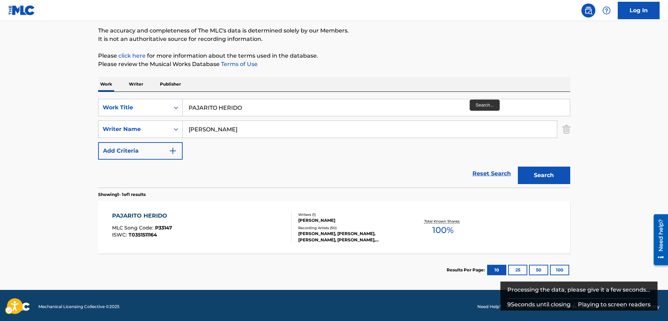
scroll to position [59, 0]
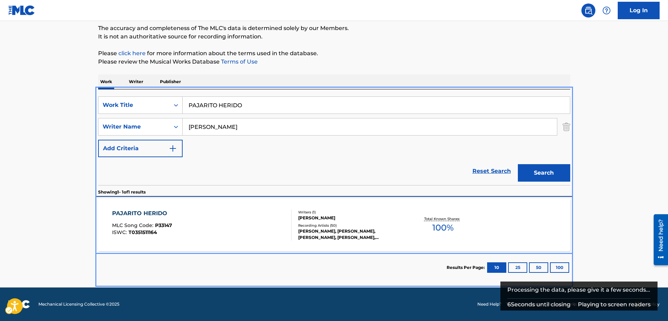
click at [166, 224] on span "P33147" at bounding box center [163, 225] width 17 height 6
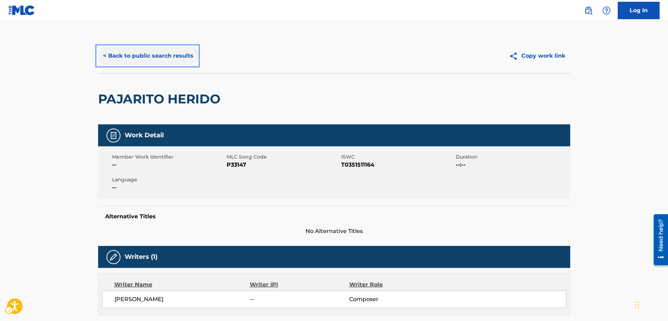
click at [104, 54] on button "< Back to public search results" at bounding box center [148, 55] width 100 height 17
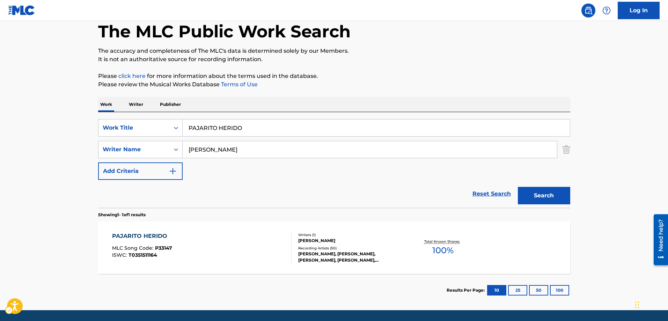
scroll to position [24, 0]
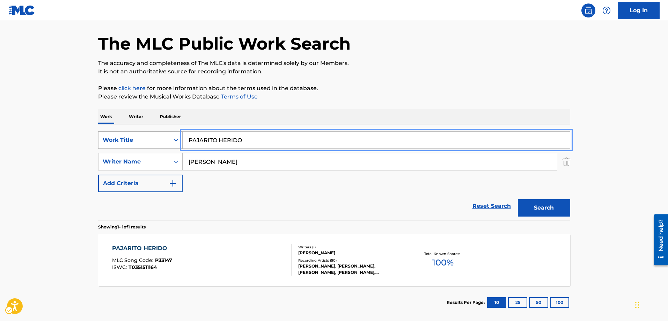
drag, startPoint x: 247, startPoint y: 140, endPoint x: 170, endPoint y: 142, distance: 77.5
click at [517, 199] on button "Search" at bounding box center [543, 207] width 52 height 17
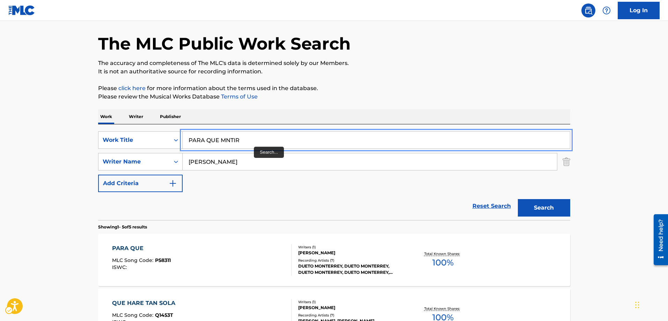
click at [226, 140] on input "PARA QUE MNTIR" at bounding box center [376, 140] width 387 height 17
type input "PARA QUE MENTIR"
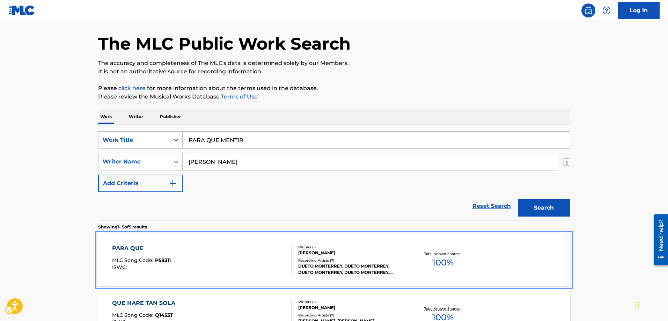
click at [159, 260] on span "P58311" at bounding box center [163, 260] width 16 height 6
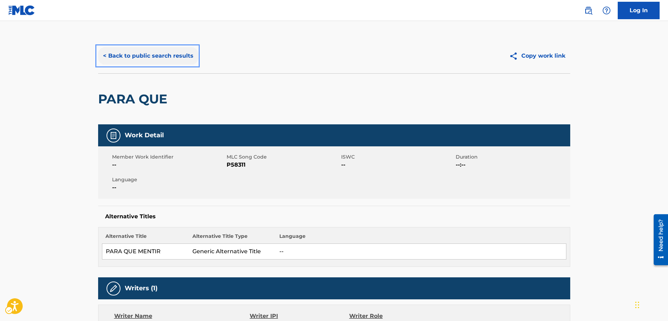
click at [103, 55] on button "< Back to public search results" at bounding box center [148, 55] width 100 height 17
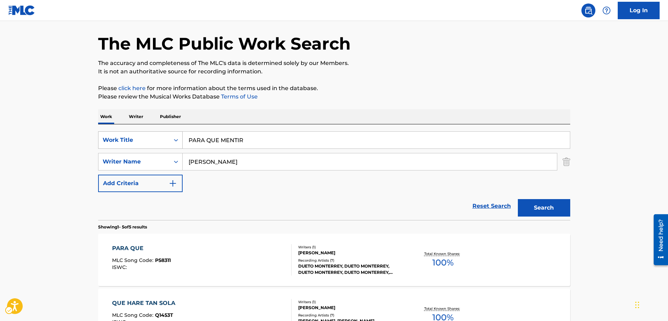
scroll to position [94, 0]
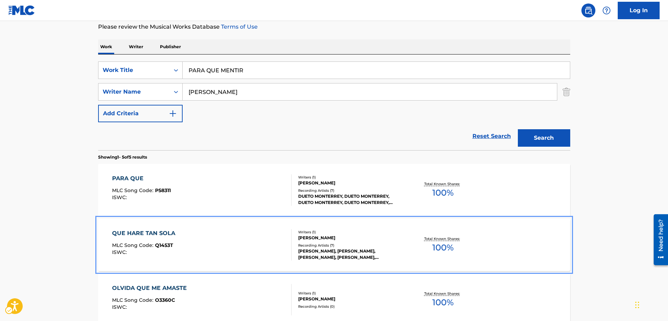
click at [169, 244] on span "Q1453T" at bounding box center [164, 245] width 18 height 6
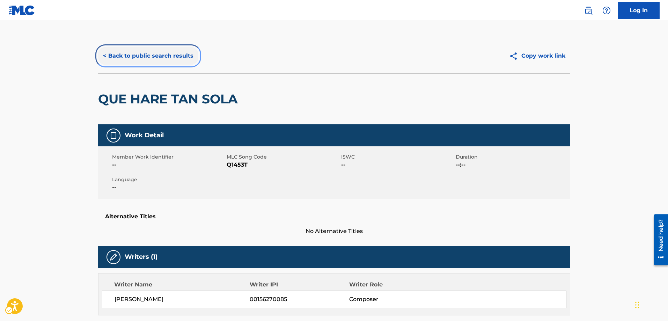
click at [104, 54] on button "< Back to public search results" at bounding box center [148, 55] width 100 height 17
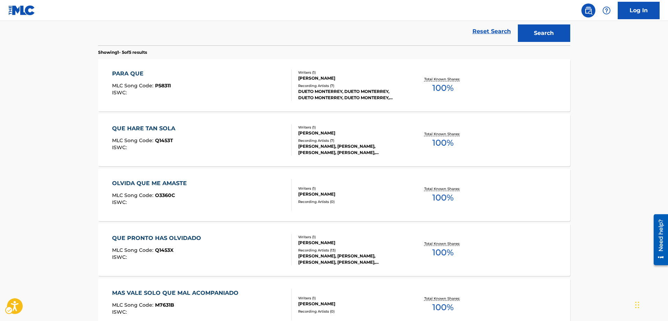
scroll to position [233, 0]
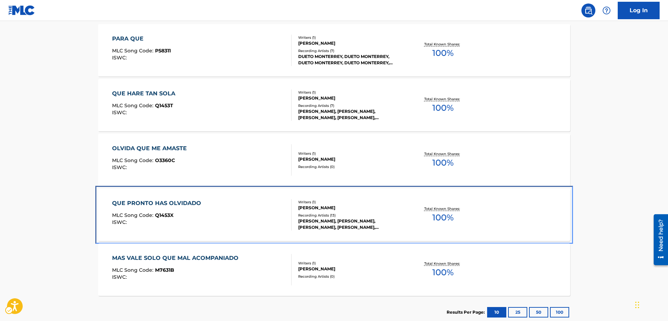
click at [171, 214] on span "Q1453X" at bounding box center [164, 215] width 18 height 6
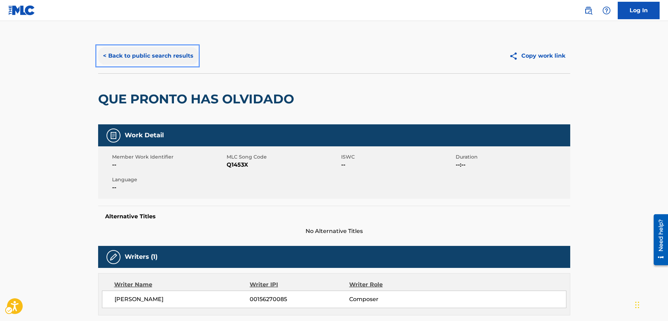
click at [102, 55] on button "< Back to public search results" at bounding box center [148, 55] width 100 height 17
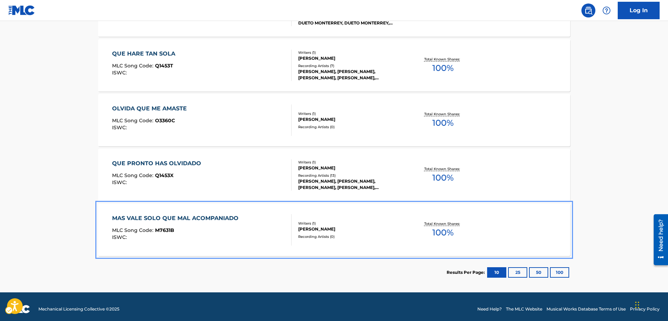
click at [170, 232] on span "M7631B" at bounding box center [164, 230] width 19 height 6
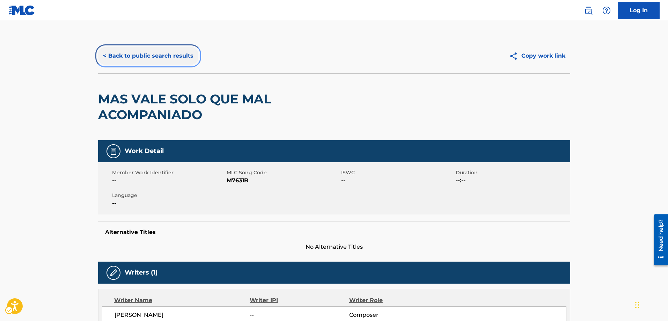
click at [105, 53] on button "< Back to public search results" at bounding box center [148, 55] width 100 height 17
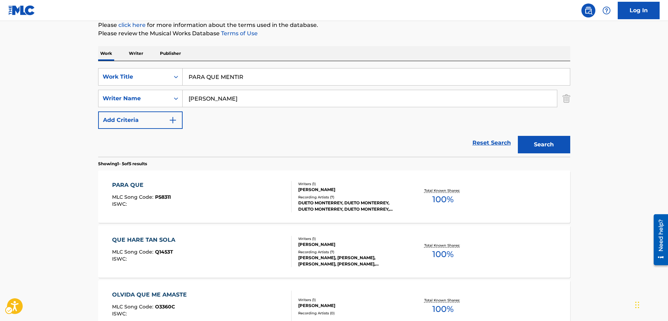
scroll to position [69, 0]
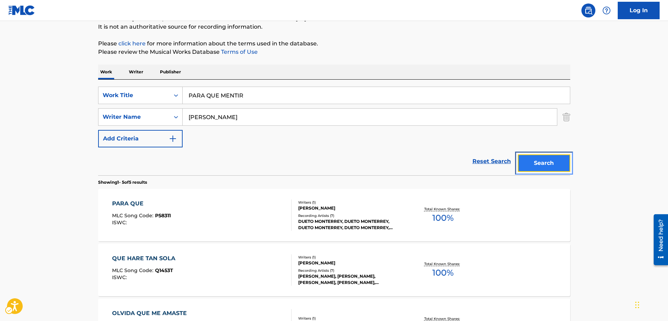
click at [537, 162] on button "Search" at bounding box center [543, 162] width 52 height 17
click at [543, 159] on button "Search" at bounding box center [543, 162] width 52 height 17
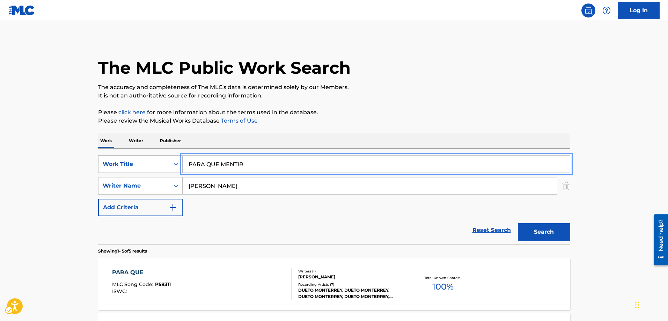
drag, startPoint x: 253, startPoint y: 162, endPoint x: 164, endPoint y: 169, distance: 88.6
click at [164, 169] on div "SearchWithCriteria50c4be26-deb8-4909-b3ed-3f73c1c092f4 Work Title PARA QUE MENT…" at bounding box center [334, 163] width 472 height 17
type input "SERIA UNA FLOR"
click at [517, 223] on button "Search" at bounding box center [543, 231] width 52 height 17
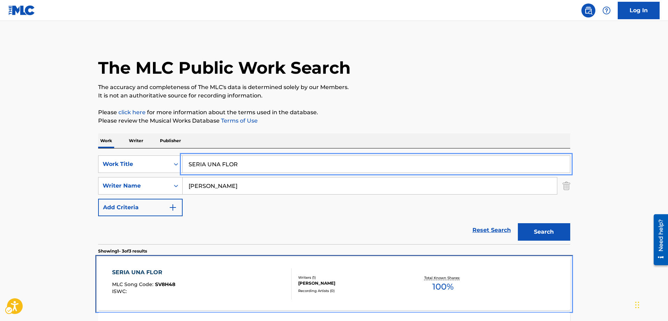
click at [168, 283] on span "SV8H48" at bounding box center [165, 284] width 20 height 6
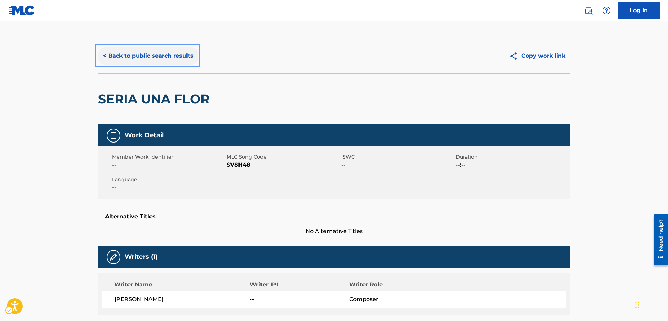
click at [104, 55] on button "< Back to public search results" at bounding box center [148, 55] width 100 height 17
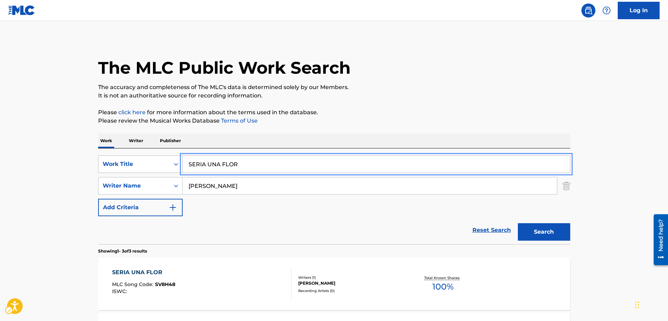
drag, startPoint x: 243, startPoint y: 162, endPoint x: 141, endPoint y: 164, distance: 102.3
type input "SI YA NO ME QIERES"
click at [517, 223] on button "Search" at bounding box center [543, 231] width 52 height 17
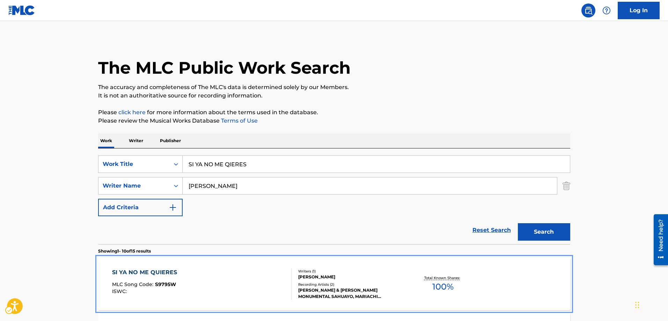
click at [161, 282] on span "S9795W" at bounding box center [165, 284] width 21 height 6
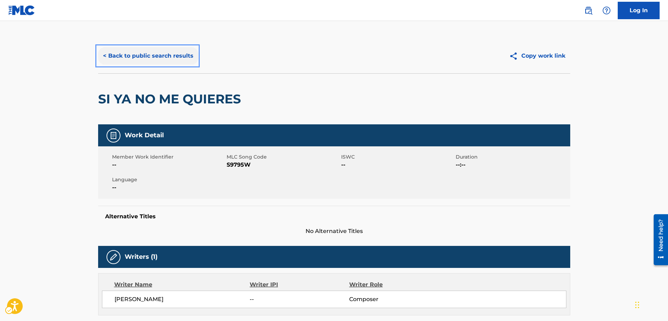
click at [105, 55] on button "< Back to public search results" at bounding box center [148, 55] width 100 height 17
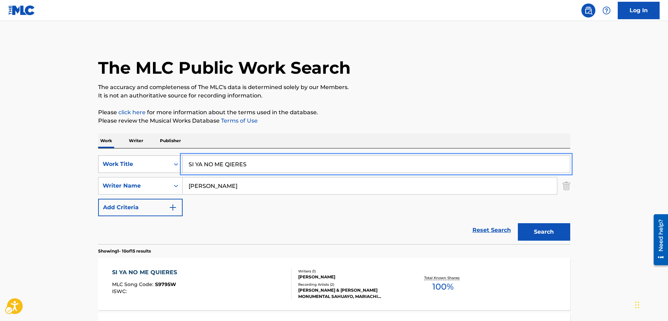
drag, startPoint x: 262, startPoint y: 166, endPoint x: 161, endPoint y: 168, distance: 101.9
type input "SOLO RUINAS Y CENIZAS"
click at [517, 223] on button "Search" at bounding box center [543, 231] width 52 height 17
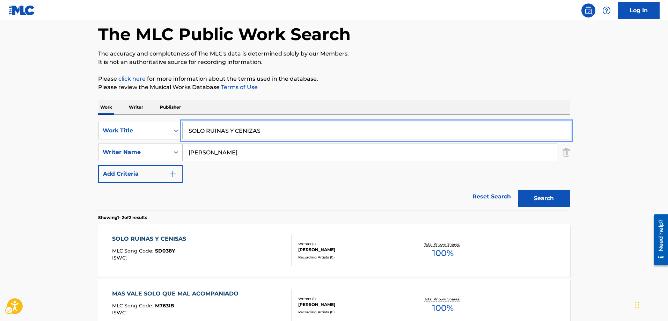
scroll to position [70, 0]
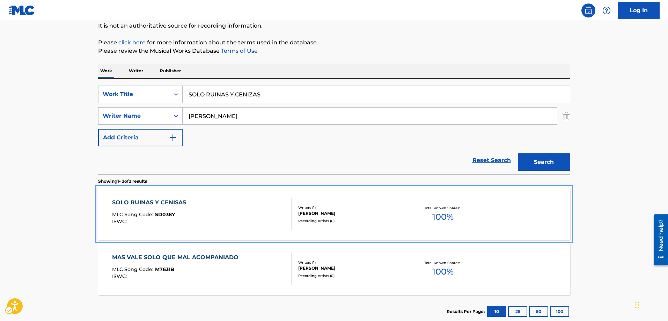
click at [159, 216] on span "SD038Y" at bounding box center [165, 214] width 20 height 6
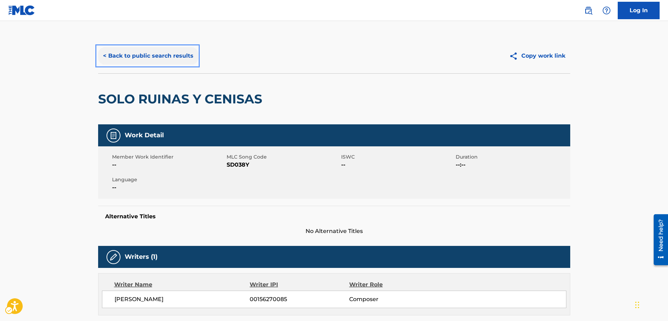
click at [105, 56] on button "< Back to public search results" at bounding box center [148, 55] width 100 height 17
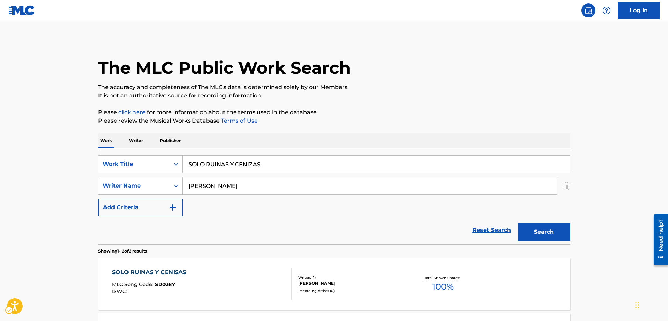
scroll to position [70, 0]
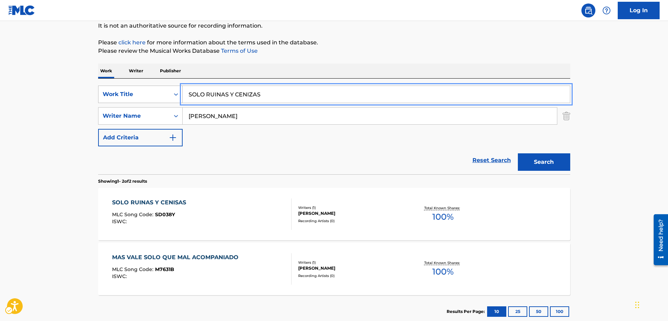
drag, startPoint x: 271, startPoint y: 93, endPoint x: 173, endPoint y: 94, distance: 98.4
type input "PERO LUPITA"
click at [517, 153] on button "Search" at bounding box center [543, 161] width 52 height 17
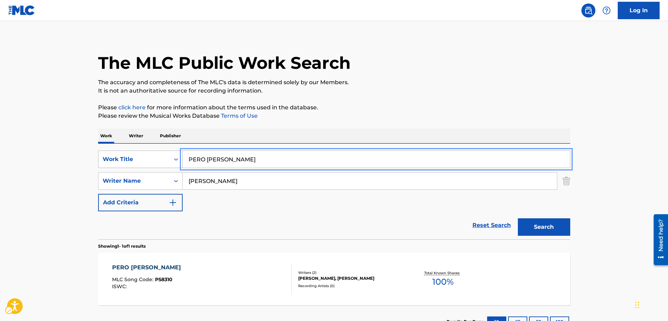
scroll to position [59, 0]
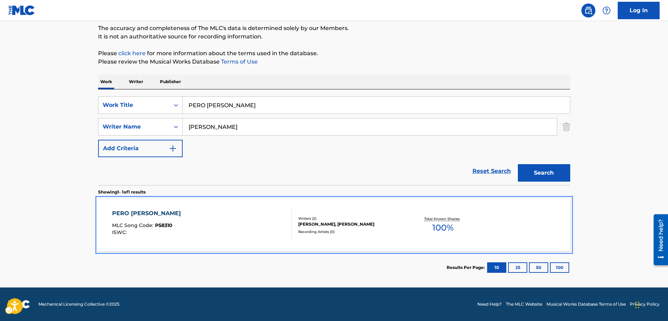
click at [165, 222] on span "P58310" at bounding box center [163, 225] width 17 height 6
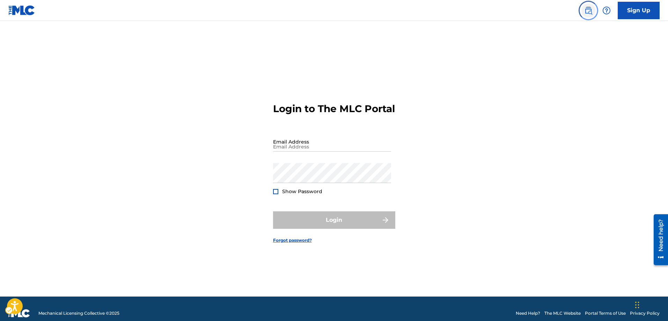
click at [587, 11] on img "Page Menu" at bounding box center [588, 10] width 8 height 8
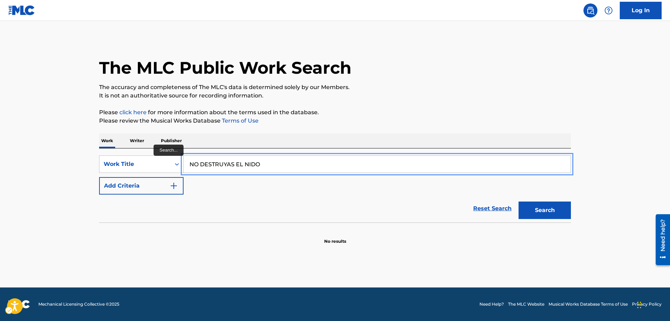
type input "NO DESTRUYAS EL NIDO"
click at [99, 177] on button "Add Criteria" at bounding box center [141, 185] width 84 height 17
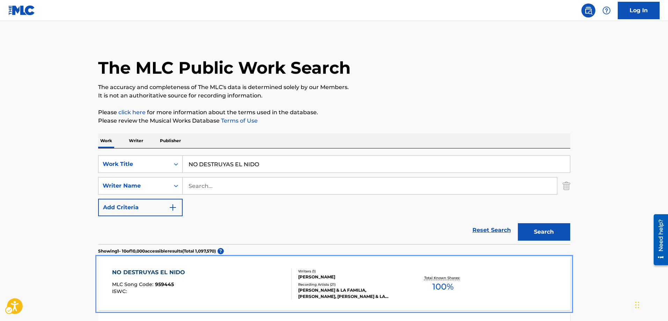
click at [158, 285] on span "959445" at bounding box center [164, 284] width 19 height 6
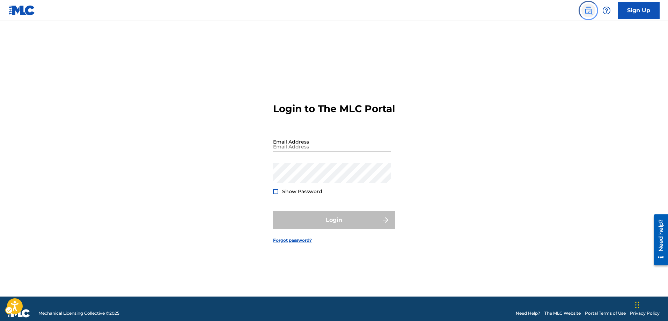
click at [590, 10] on img "Page Menu" at bounding box center [588, 10] width 8 height 8
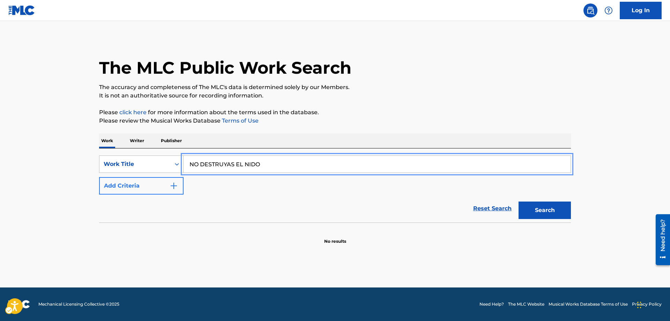
type input "NO DESTRUYAS EL NIDO"
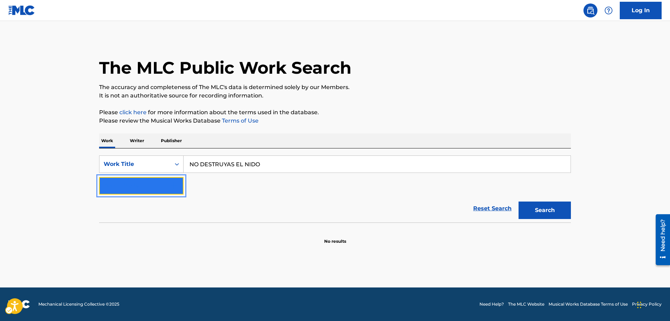
click at [174, 186] on img "Search Form" at bounding box center [174, 185] width 8 height 8
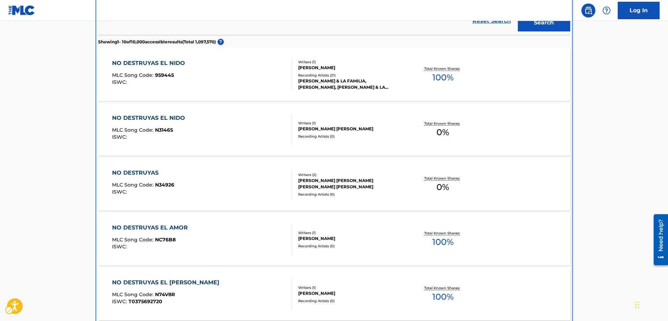
scroll to position [174, 0]
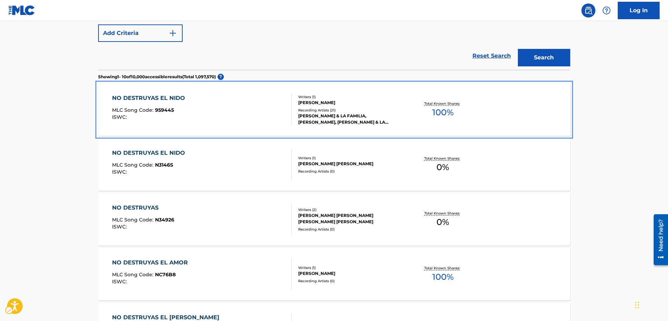
click at [166, 107] on span "959445" at bounding box center [164, 110] width 19 height 6
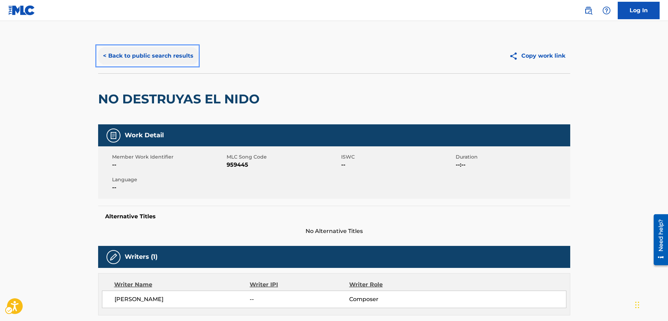
click at [103, 58] on button "< Back to public search results" at bounding box center [148, 55] width 100 height 17
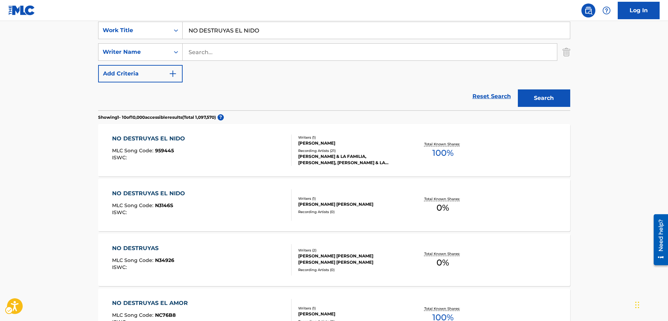
scroll to position [109, 0]
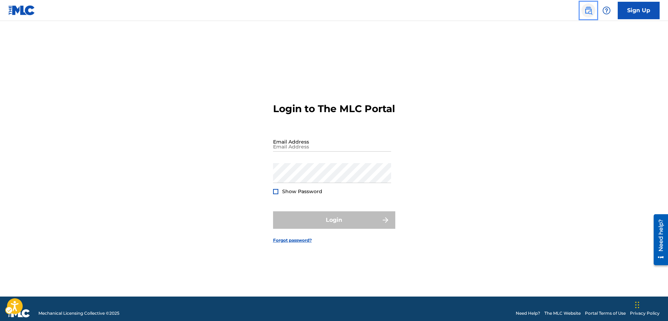
click at [593, 11] on link "Public Search" at bounding box center [588, 10] width 14 height 14
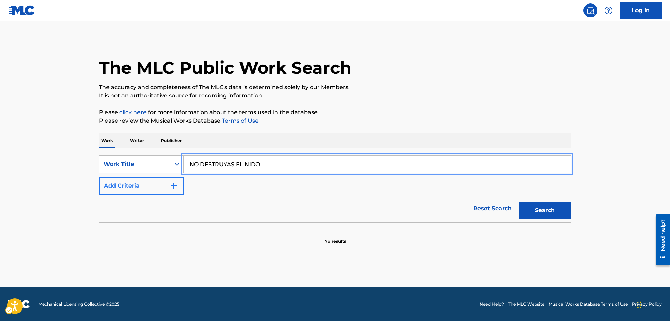
type input "NO DESTRUYAS EL NIDO"
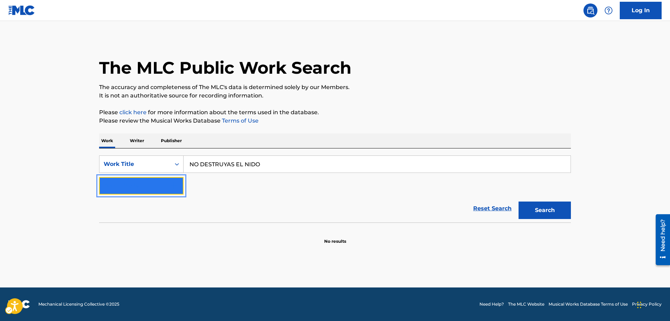
click at [174, 186] on img "Search Form" at bounding box center [174, 185] width 8 height 8
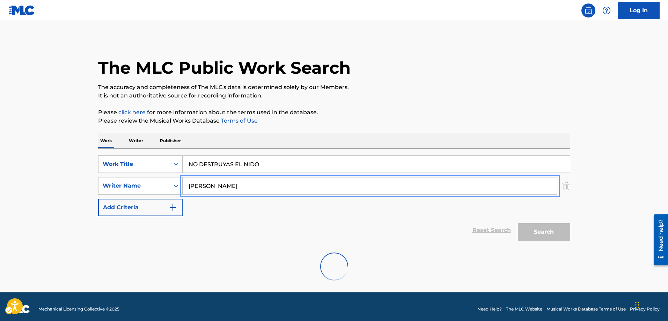
type input "[PERSON_NAME]"
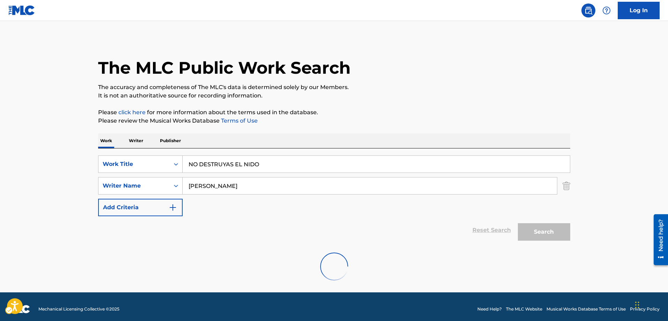
click at [531, 229] on div "Search" at bounding box center [542, 230] width 56 height 28
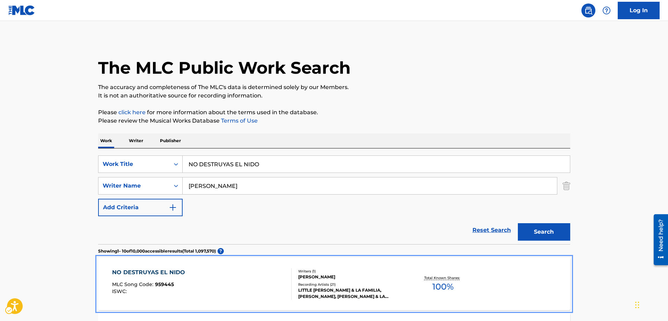
click at [166, 287] on div "MLC Song Code : 959445" at bounding box center [150, 285] width 76 height 7
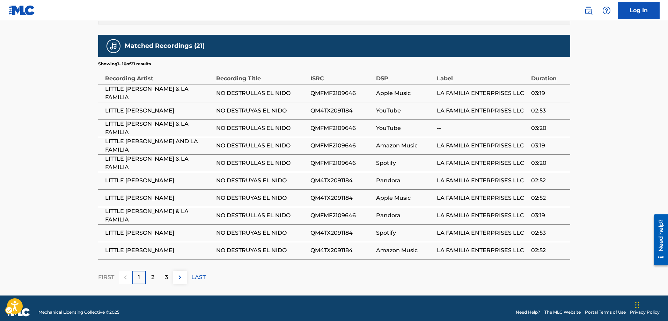
scroll to position [424, 0]
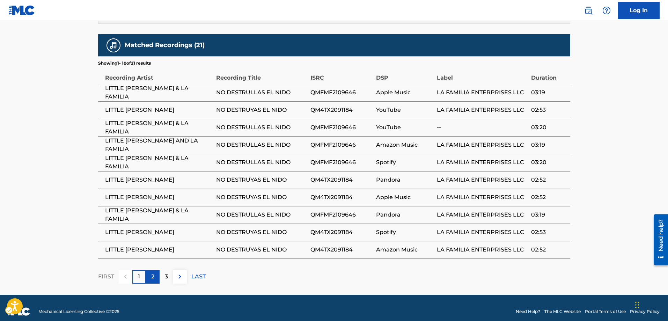
click at [154, 272] on p "2" at bounding box center [152, 276] width 3 height 8
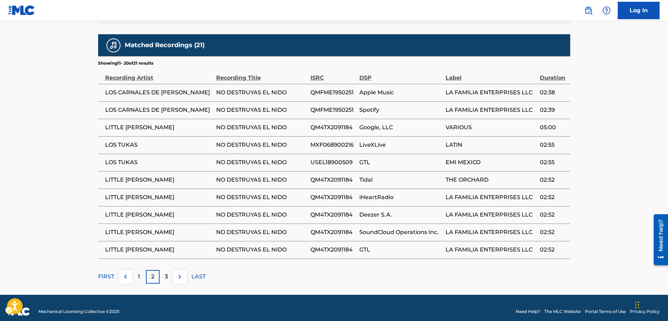
click at [154, 272] on p "2" at bounding box center [152, 276] width 3 height 8
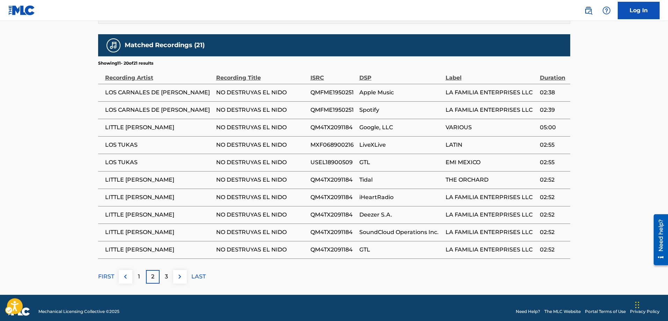
click at [154, 272] on p "2" at bounding box center [152, 276] width 3 height 8
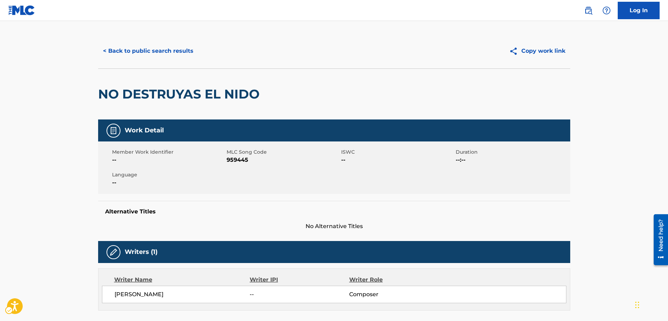
scroll to position [0, 0]
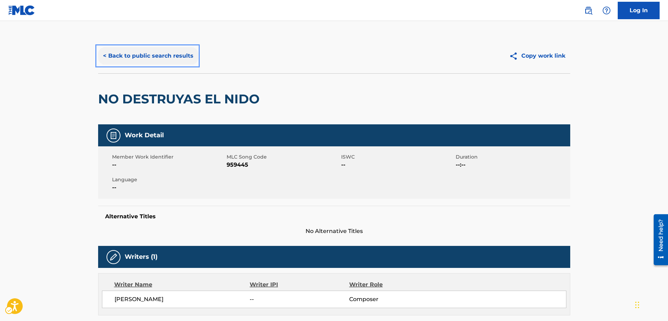
click at [103, 55] on button "< Back to public search results" at bounding box center [148, 55] width 100 height 17
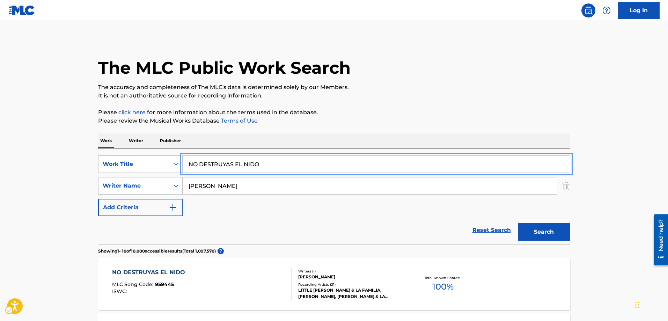
drag, startPoint x: 270, startPoint y: 161, endPoint x: 133, endPoint y: 154, distance: 137.7
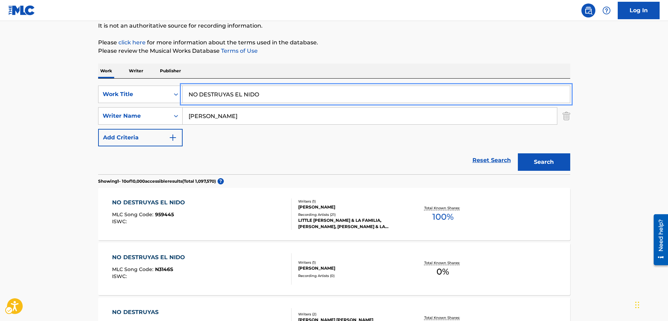
scroll to position [35, 0]
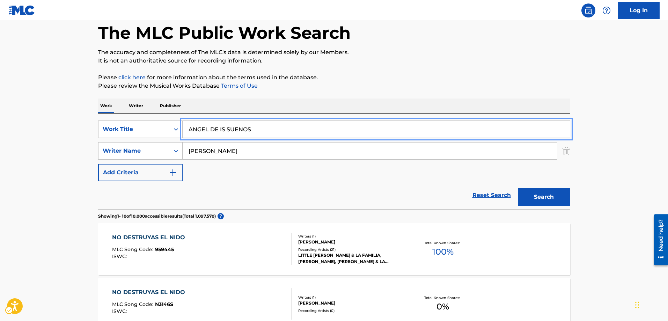
type input "ANGEL DE IS SUENOS"
click at [517, 188] on button "Search" at bounding box center [543, 196] width 52 height 17
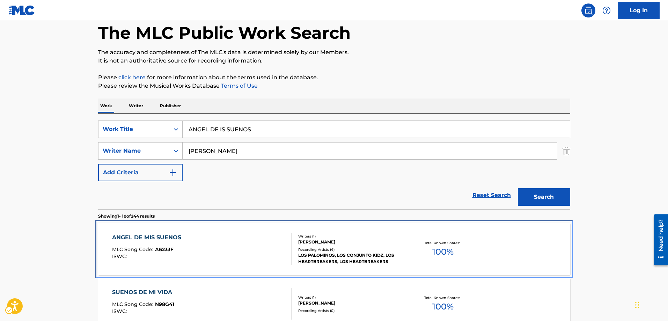
click at [171, 249] on span "A6233F" at bounding box center [164, 249] width 18 height 6
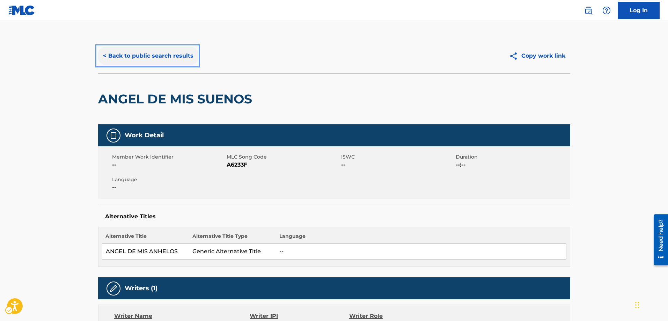
click at [104, 57] on button "< Back to public search results" at bounding box center [148, 55] width 100 height 17
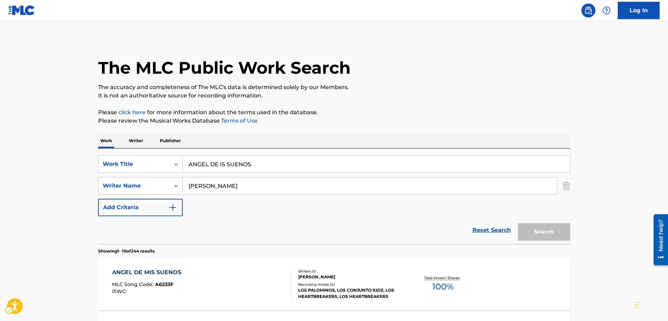
scroll to position [35, 0]
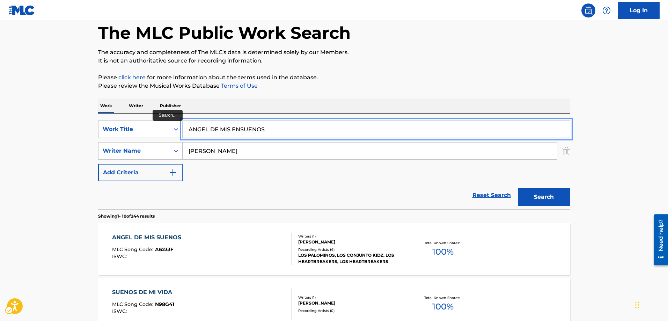
type input "ANGEL DE MIS ENSUENOS"
click at [517, 188] on button "Search" at bounding box center [543, 196] width 52 height 17
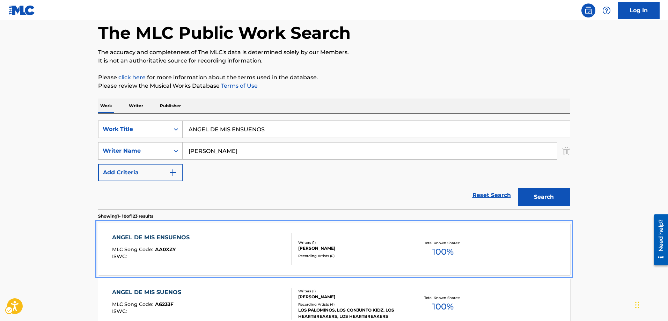
click at [162, 248] on span "AA0XZY" at bounding box center [165, 249] width 21 height 6
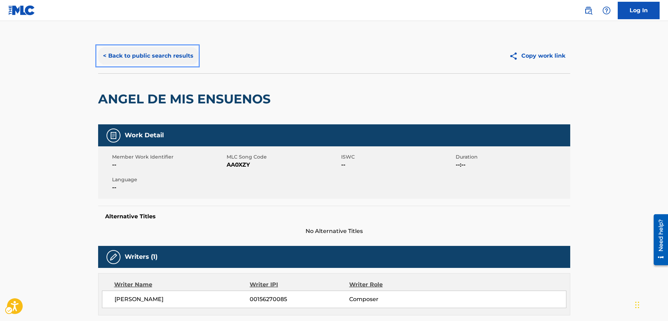
click at [101, 55] on button "< Back to public search results" at bounding box center [148, 55] width 100 height 17
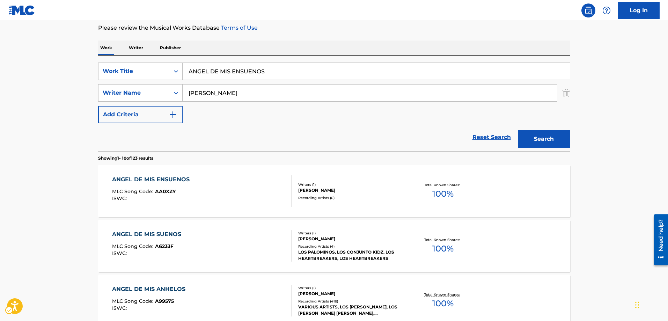
scroll to position [105, 0]
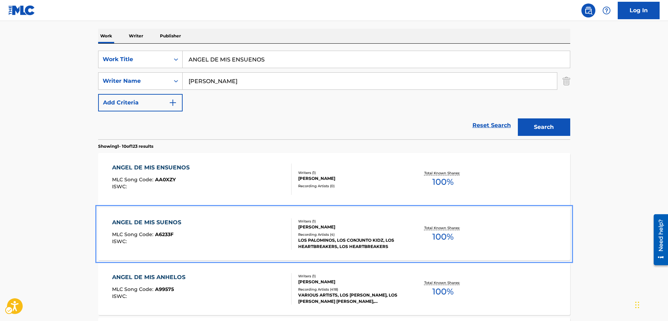
click at [160, 230] on div "ANGEL DE MIS SUENOS MLC Song Code : A6233F ISWC :" at bounding box center [148, 233] width 73 height 31
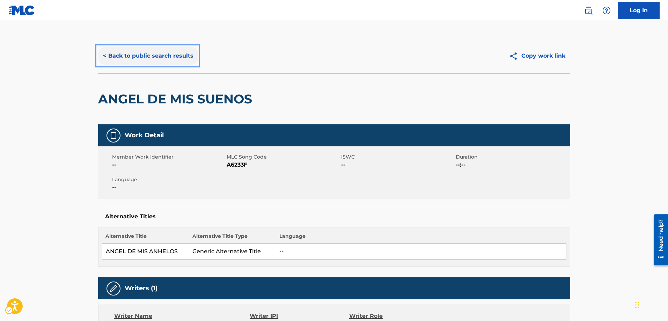
click at [102, 56] on button "< Back to public search results" at bounding box center [148, 55] width 100 height 17
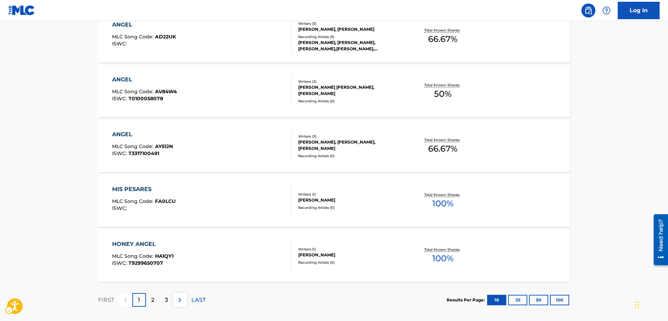
scroll to position [523, 0]
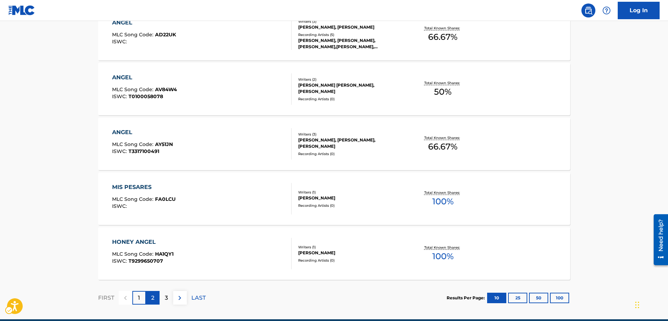
click at [151, 300] on p "2" at bounding box center [152, 297] width 3 height 8
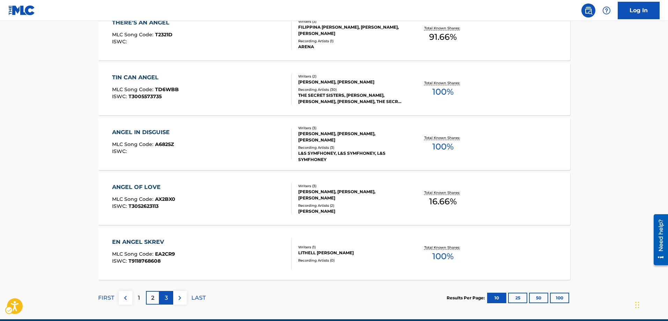
click at [166, 297] on p "3" at bounding box center [166, 297] width 3 height 8
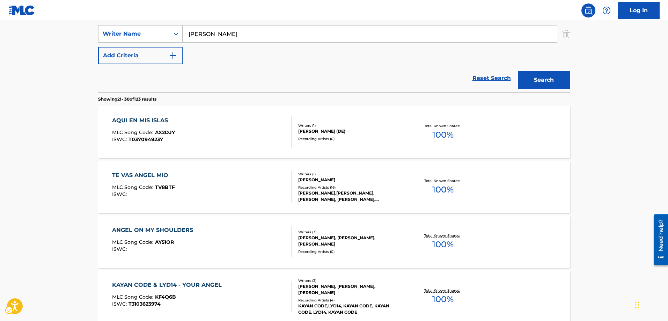
scroll to position [140, 0]
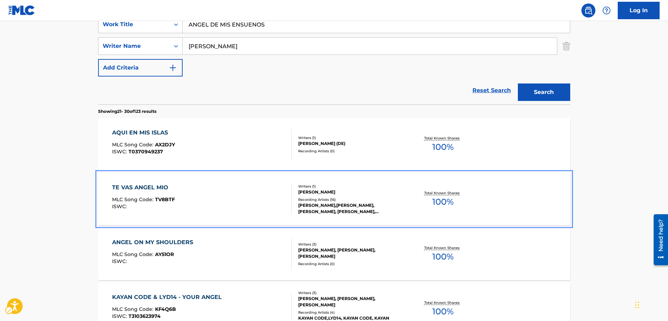
click at [166, 195] on div "TE VAS ANGEL MIO MLC Song Code : TV8BTF ISWC :" at bounding box center [143, 198] width 63 height 31
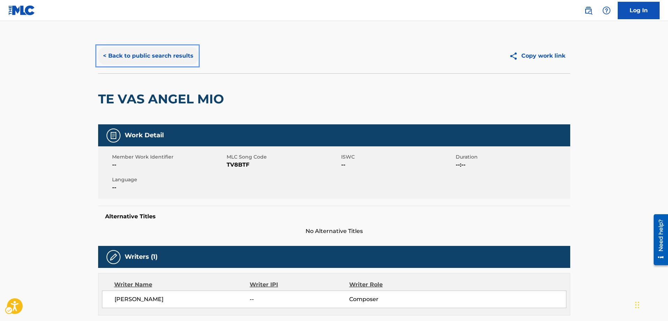
click at [106, 55] on button "< Back to public search results" at bounding box center [148, 55] width 100 height 17
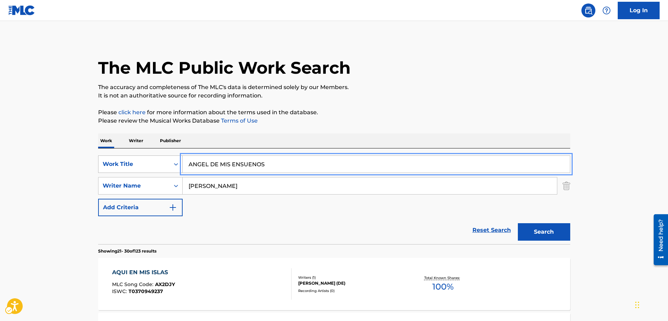
drag, startPoint x: 274, startPoint y: 162, endPoint x: 178, endPoint y: 160, distance: 96.3
type input "EL BUQUE DE MAS POTENCIA"
click at [517, 223] on button "Search" at bounding box center [543, 231] width 52 height 17
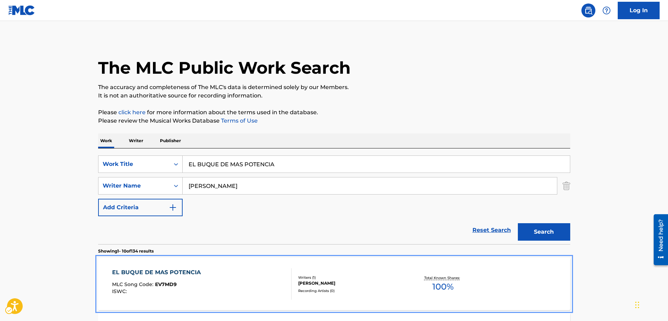
click at [170, 282] on span "EV7MD9" at bounding box center [166, 284] width 22 height 6
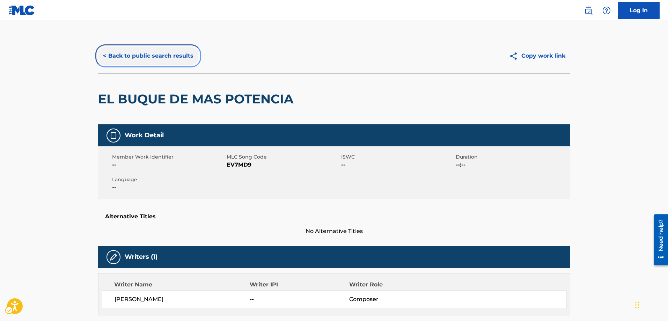
click at [106, 53] on button "< Back to public search results" at bounding box center [148, 55] width 100 height 17
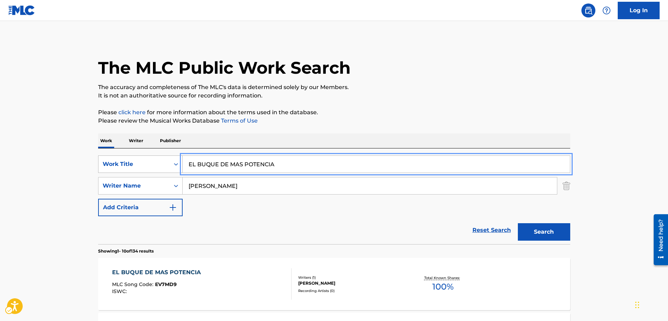
drag, startPoint x: 276, startPoint y: 163, endPoint x: 160, endPoint y: 163, distance: 115.9
type input "EL LIRIO"
click at [517, 223] on button "Search" at bounding box center [543, 231] width 52 height 17
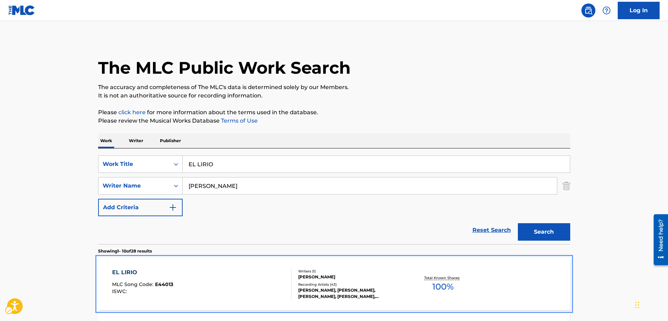
click at [164, 280] on div "EL LIRIO MLC Song Code : E44013 ISWC :" at bounding box center [142, 283] width 61 height 31
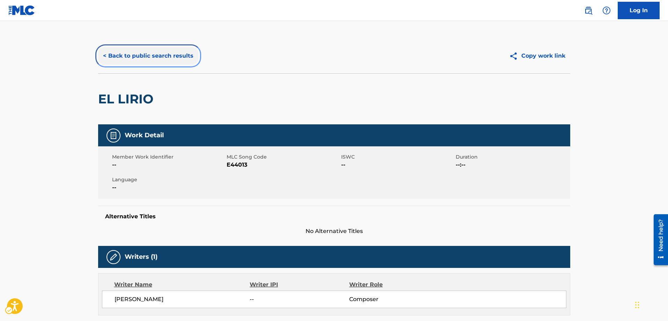
click at [104, 57] on button "< Back to public search results" at bounding box center [148, 55] width 100 height 17
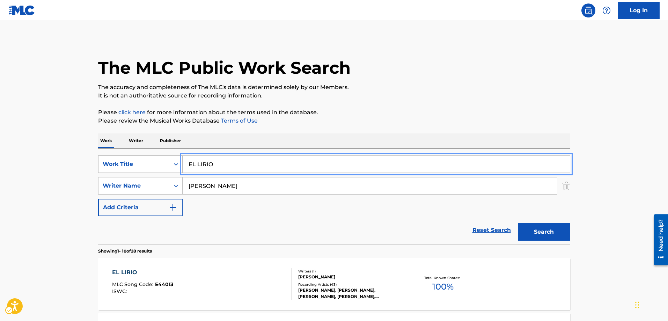
drag, startPoint x: 223, startPoint y: 163, endPoint x: 141, endPoint y: 167, distance: 82.1
type input "CORAZON MARCHITO"
click at [517, 223] on button "Search" at bounding box center [543, 231] width 52 height 17
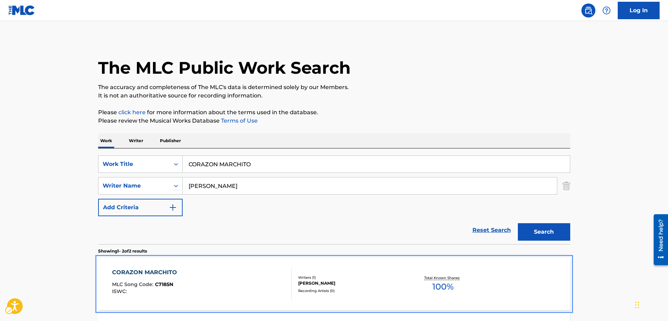
click at [159, 282] on span "C7185N" at bounding box center [164, 284] width 18 height 6
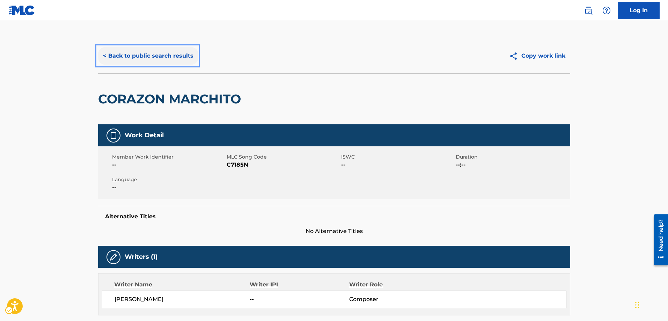
click at [107, 55] on button "< Back to public search results" at bounding box center [148, 55] width 100 height 17
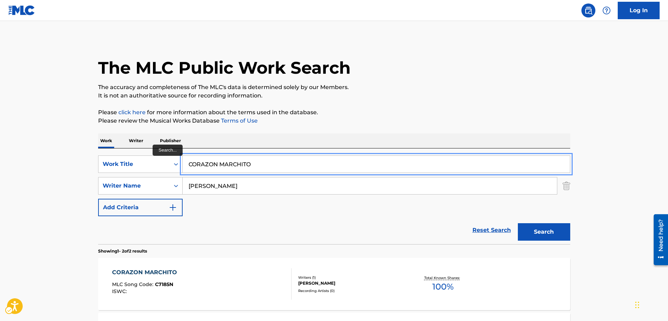
drag, startPoint x: 266, startPoint y: 164, endPoint x: 186, endPoint y: 164, distance: 79.6
type input "AGUAS CALIENTES"
click at [517, 223] on button "Search" at bounding box center [543, 231] width 52 height 17
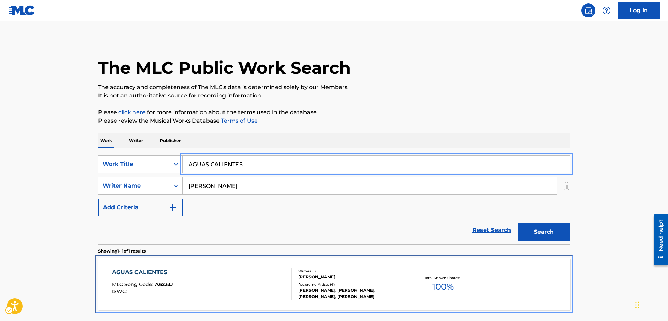
click at [166, 282] on span "A6233J" at bounding box center [164, 284] width 18 height 6
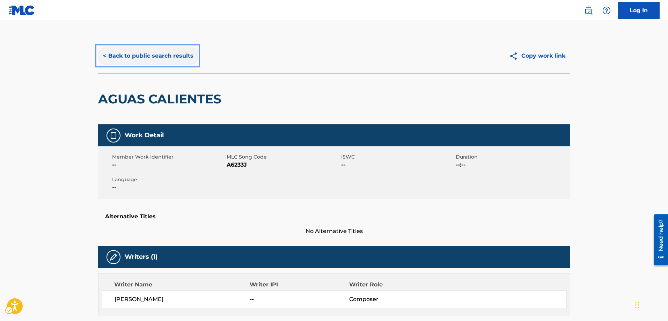
click at [104, 55] on button "< Back to public search results" at bounding box center [148, 55] width 100 height 17
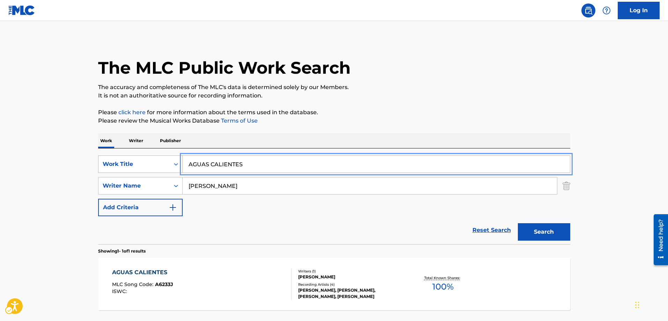
drag, startPoint x: 255, startPoint y: 160, endPoint x: 174, endPoint y: 159, distance: 81.3
type input "[PERSON_NAME] QUE TRISTE"
click at [517, 223] on button "Search" at bounding box center [543, 231] width 52 height 17
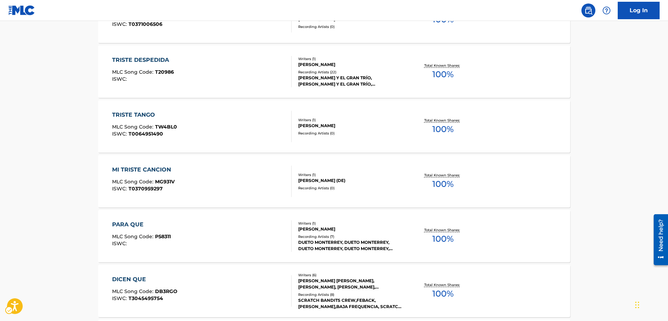
scroll to position [279, 0]
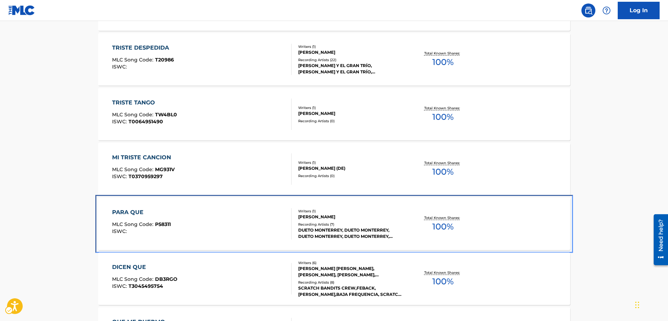
click at [157, 224] on span "P58311" at bounding box center [163, 224] width 16 height 6
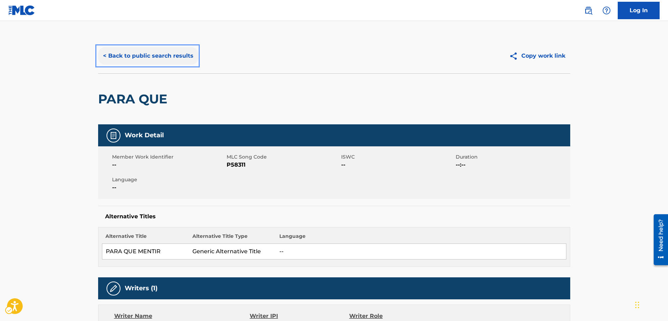
click at [105, 56] on button "< Back to public search results" at bounding box center [148, 55] width 100 height 17
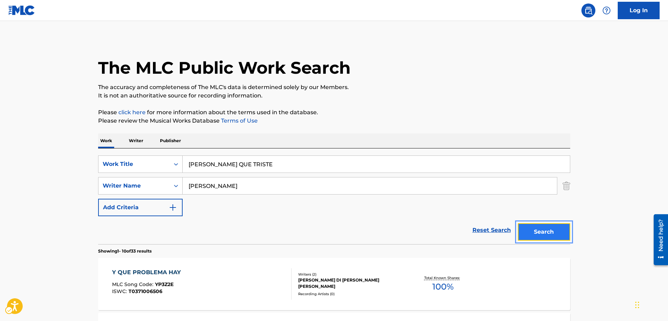
click at [546, 234] on button "Search" at bounding box center [543, 231] width 52 height 17
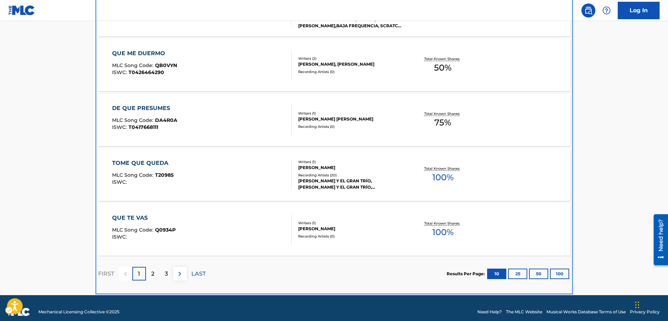
scroll to position [555, 0]
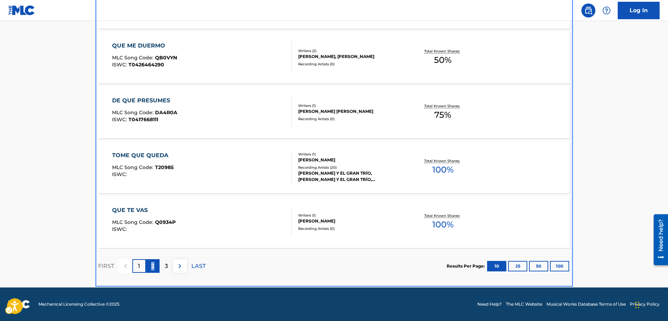
click at [152, 265] on p "2" at bounding box center [152, 266] width 3 height 8
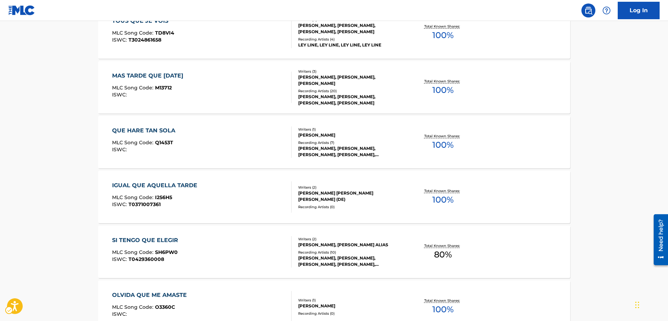
scroll to position [381, 0]
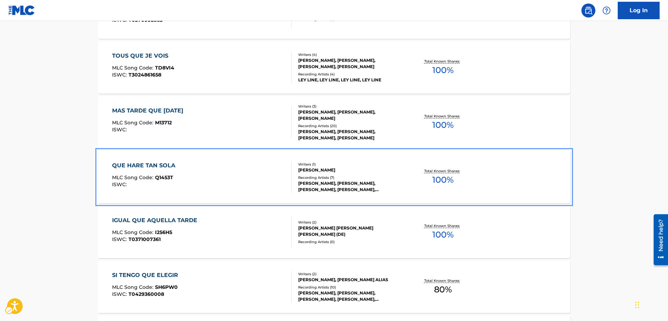
click at [163, 175] on span "Q1453T" at bounding box center [164, 177] width 18 height 6
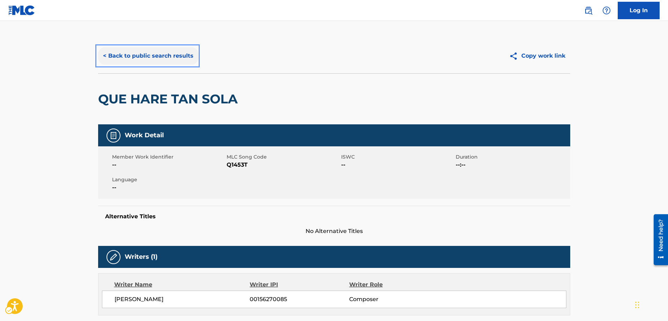
click at [101, 54] on button "< Back to public search results" at bounding box center [148, 55] width 100 height 17
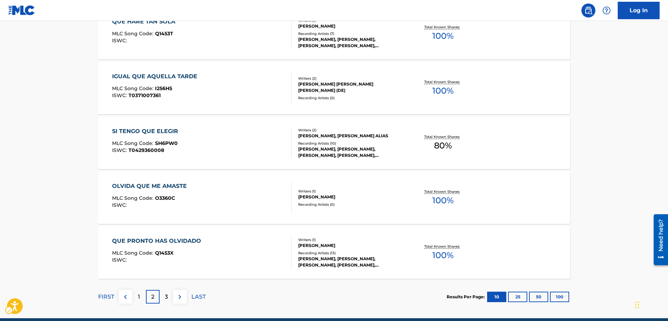
scroll to position [555, 0]
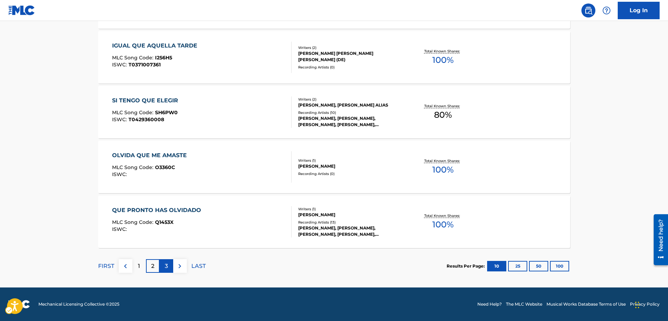
click at [166, 264] on p "3" at bounding box center [166, 266] width 3 height 8
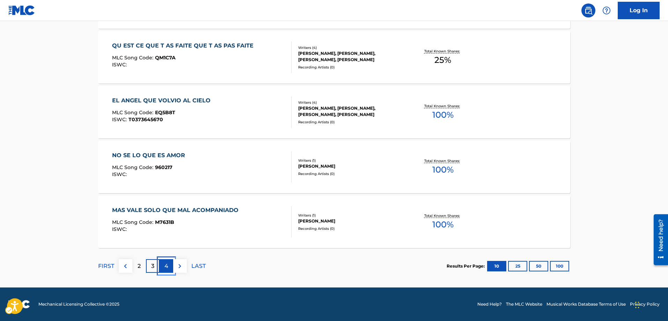
click at [166, 264] on p "4" at bounding box center [166, 266] width 4 height 8
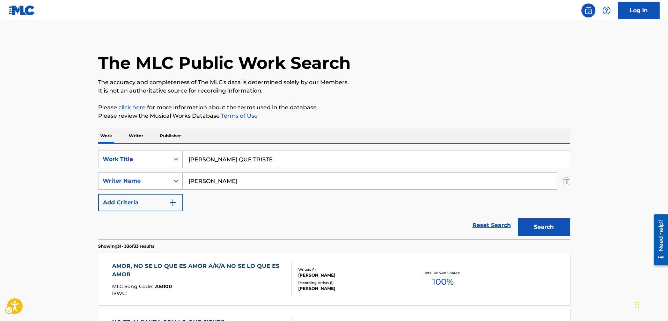
scroll to position [172, 0]
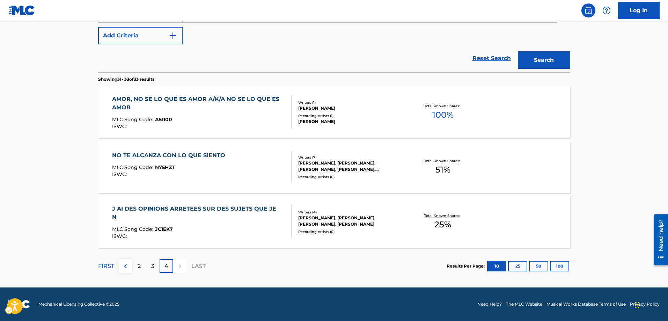
click at [166, 264] on p "4" at bounding box center [166, 266] width 4 height 8
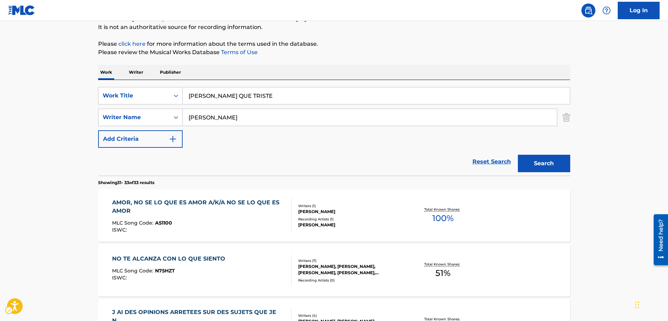
scroll to position [0, 0]
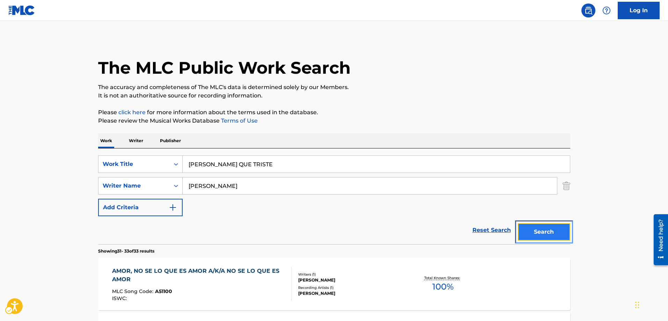
click at [555, 232] on button "Search" at bounding box center [543, 231] width 52 height 17
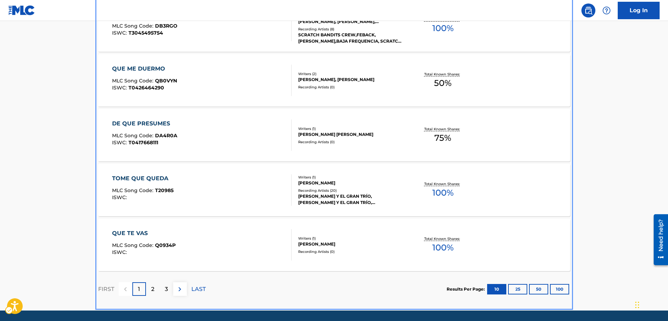
scroll to position [555, 0]
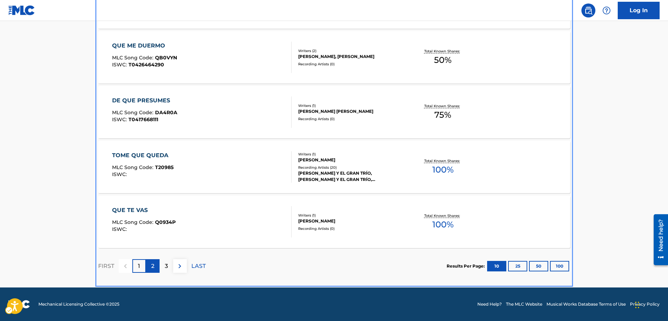
click at [152, 264] on p "2" at bounding box center [152, 266] width 3 height 8
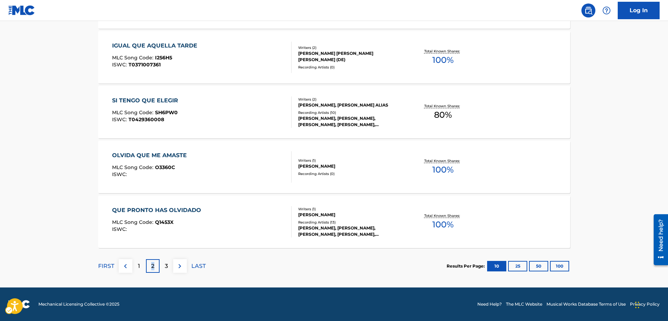
click at [152, 267] on p "2" at bounding box center [152, 266] width 3 height 8
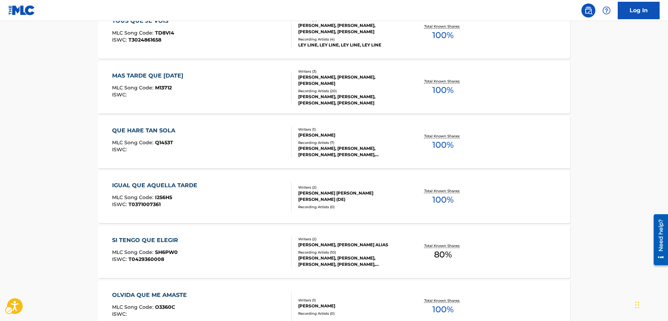
scroll to position [520, 0]
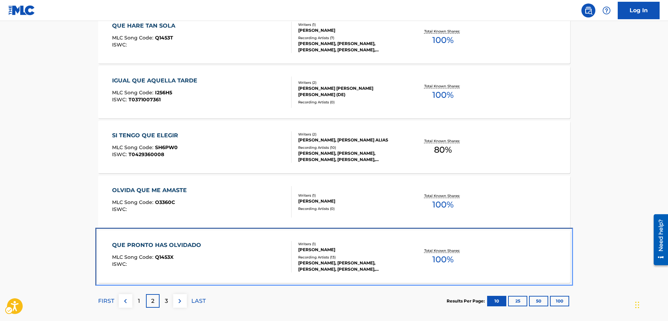
click at [160, 256] on span "Q1453X" at bounding box center [164, 257] width 18 height 6
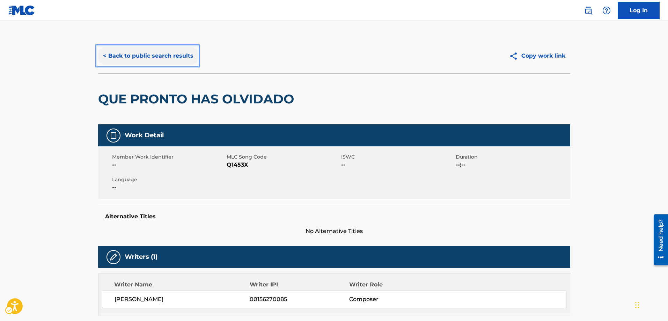
click at [104, 56] on button "< Back to public search results" at bounding box center [148, 55] width 100 height 17
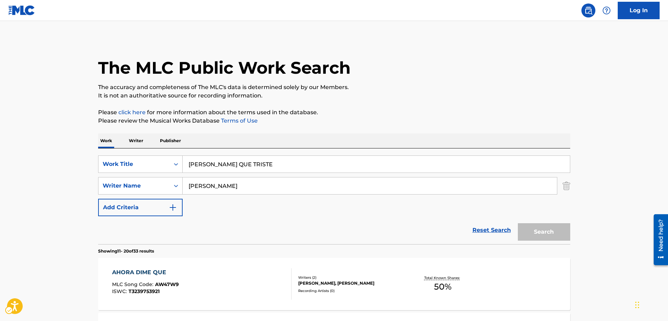
scroll to position [555, 0]
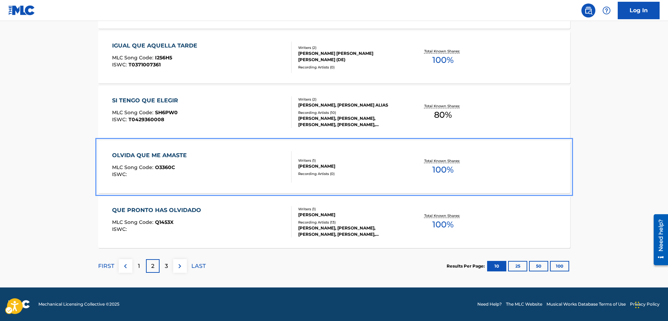
click at [161, 167] on span "O3360C" at bounding box center [165, 167] width 20 height 6
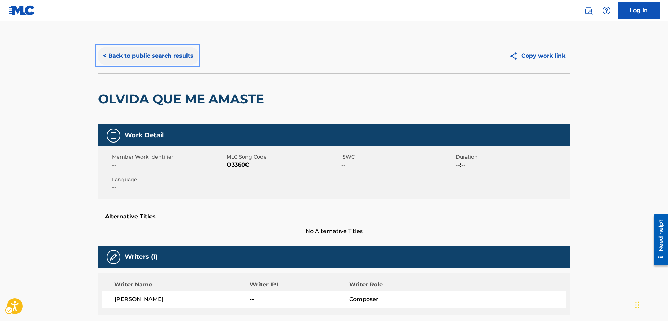
click at [104, 58] on button "< Back to public search results" at bounding box center [148, 55] width 100 height 17
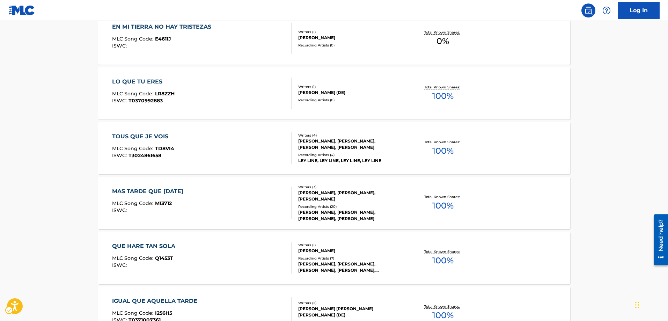
scroll to position [314, 0]
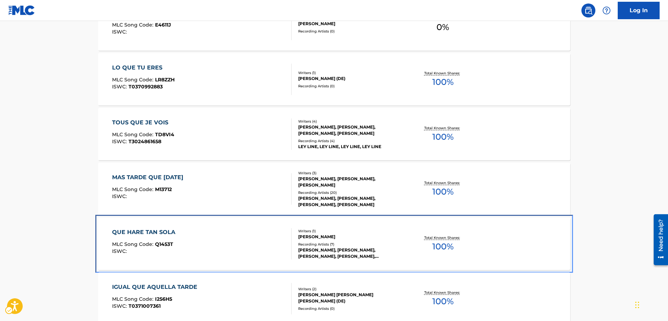
click at [162, 244] on span "Q1453T" at bounding box center [164, 244] width 18 height 6
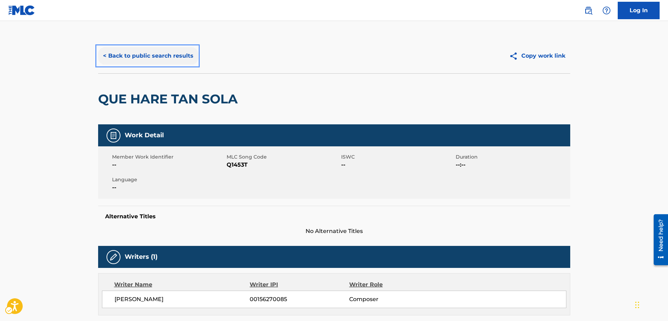
click at [104, 55] on button "< Back to public search results" at bounding box center [148, 55] width 100 height 17
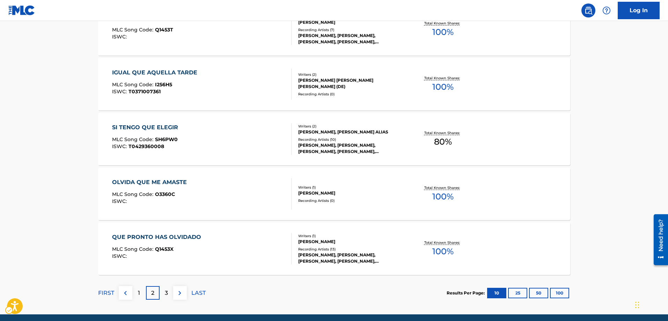
scroll to position [555, 0]
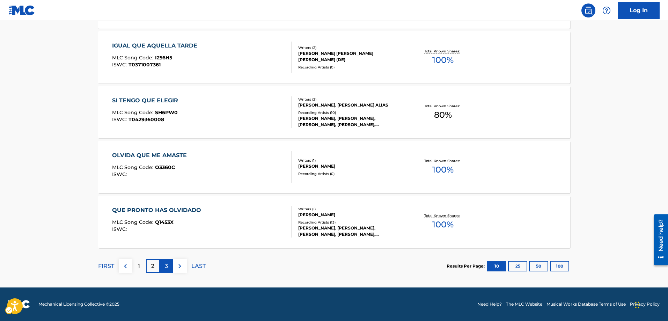
click at [166, 265] on p "3" at bounding box center [166, 266] width 3 height 8
